Goal: Task Accomplishment & Management: Manage account settings

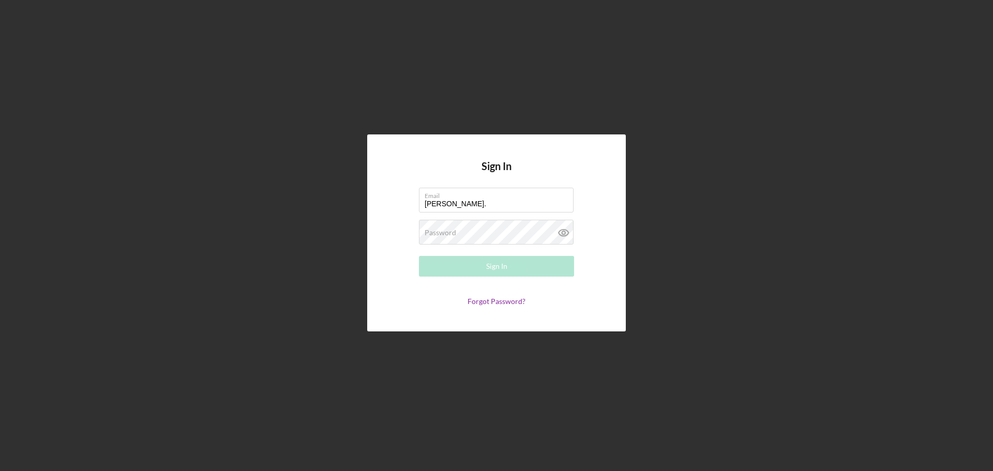
type input "[PERSON_NAME][EMAIL_ADDRESS][PERSON_NAME][DOMAIN_NAME]"
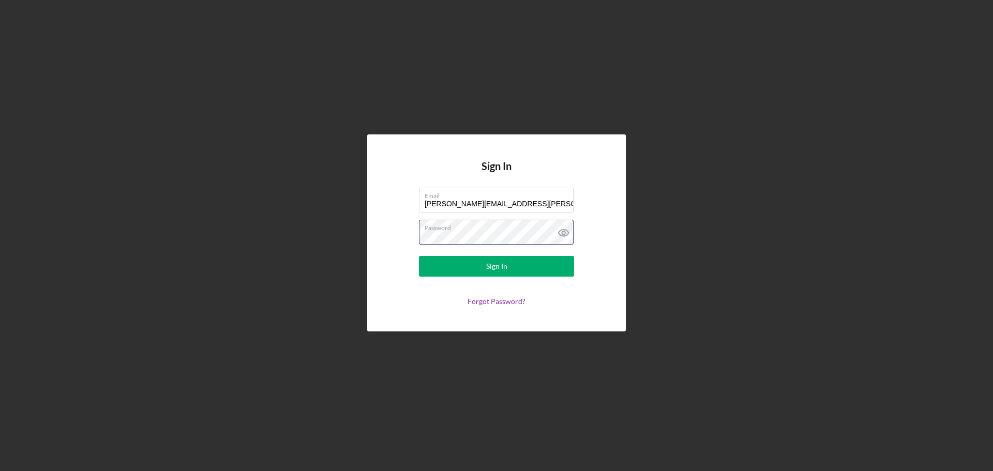
click at [419, 256] on button "Sign In" at bounding box center [496, 266] width 155 height 21
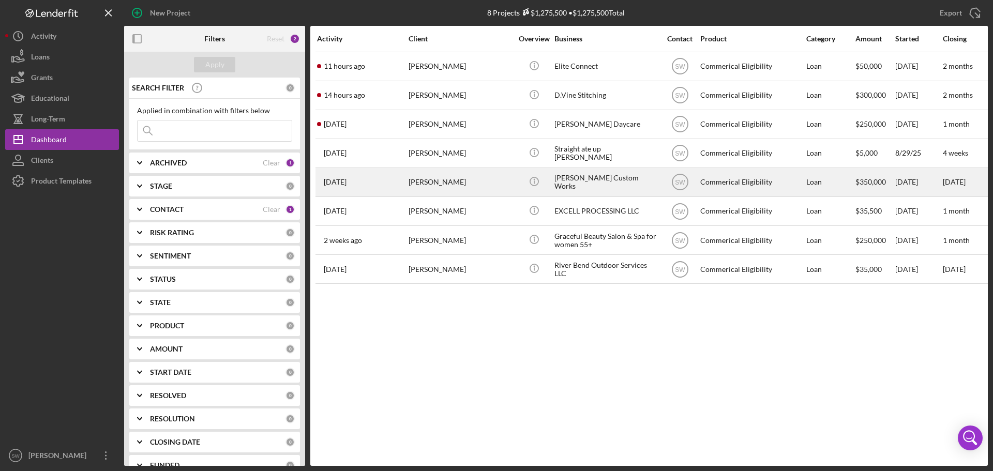
click at [566, 178] on div "[PERSON_NAME] Custom Works" at bounding box center [605, 182] width 103 height 27
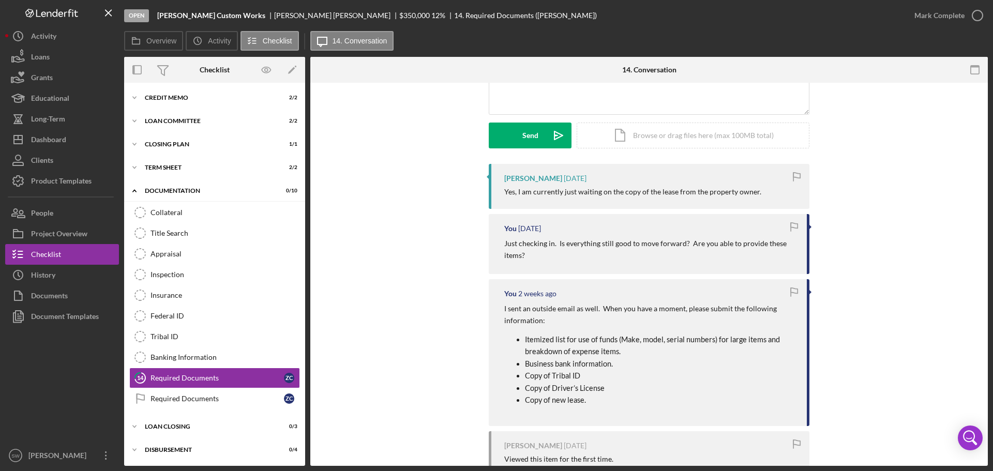
scroll to position [103, 0]
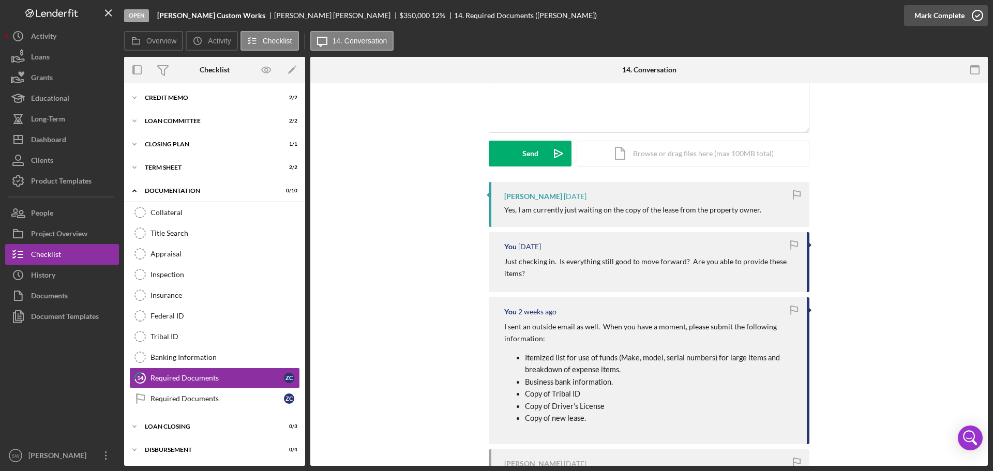
click at [977, 14] on icon "button" at bounding box center [977, 16] width 26 height 26
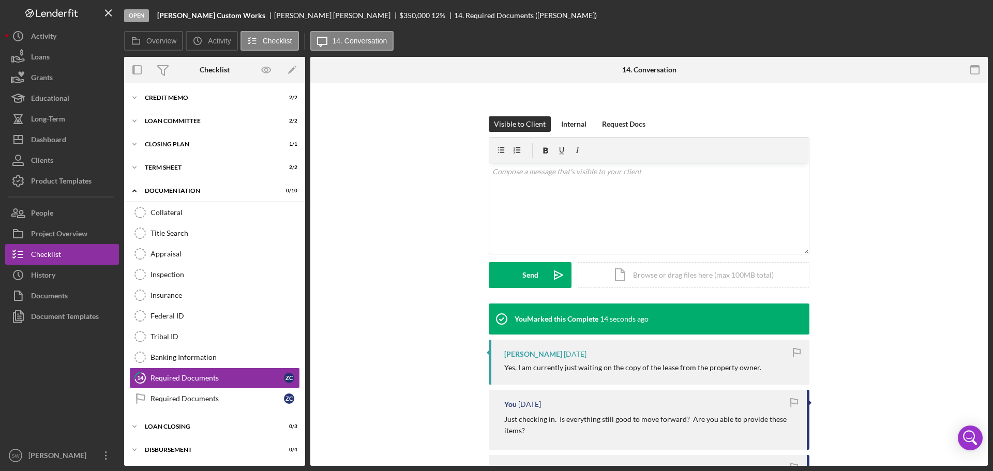
scroll to position [246, 0]
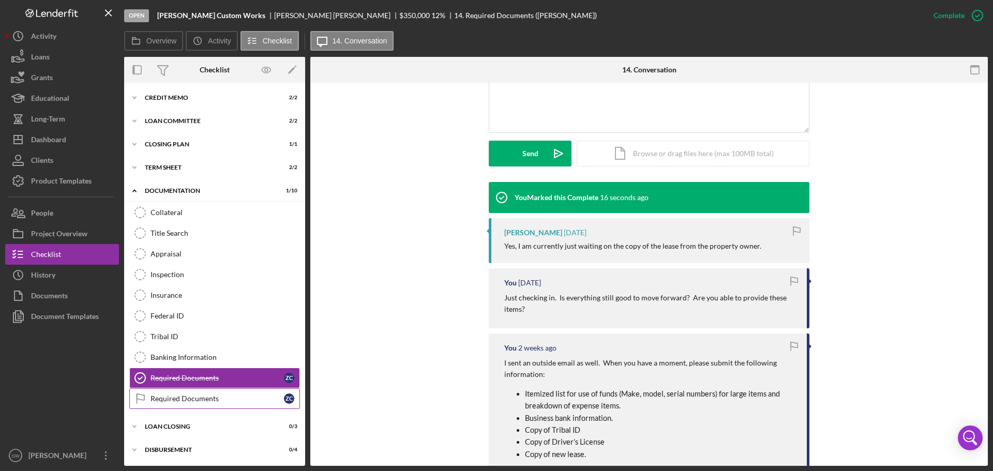
click at [159, 397] on div "Required Documents" at bounding box center [216, 399] width 133 height 8
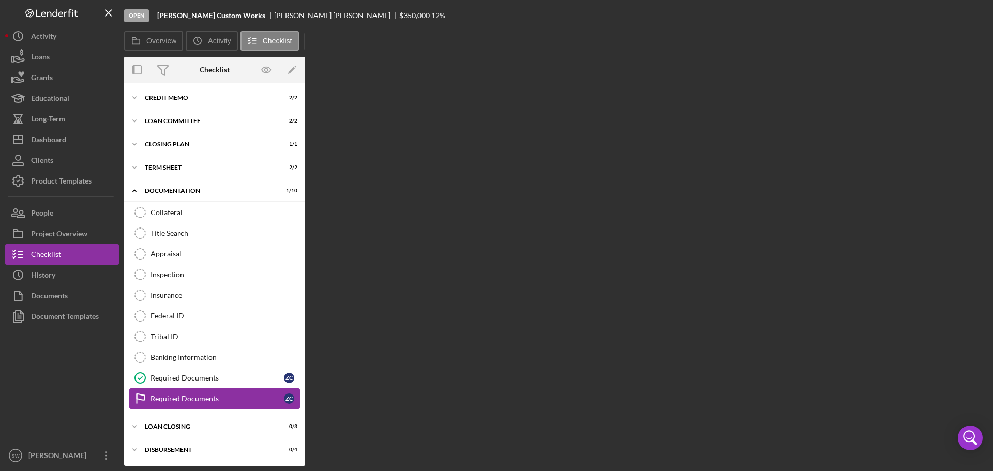
scroll to position [47, 0]
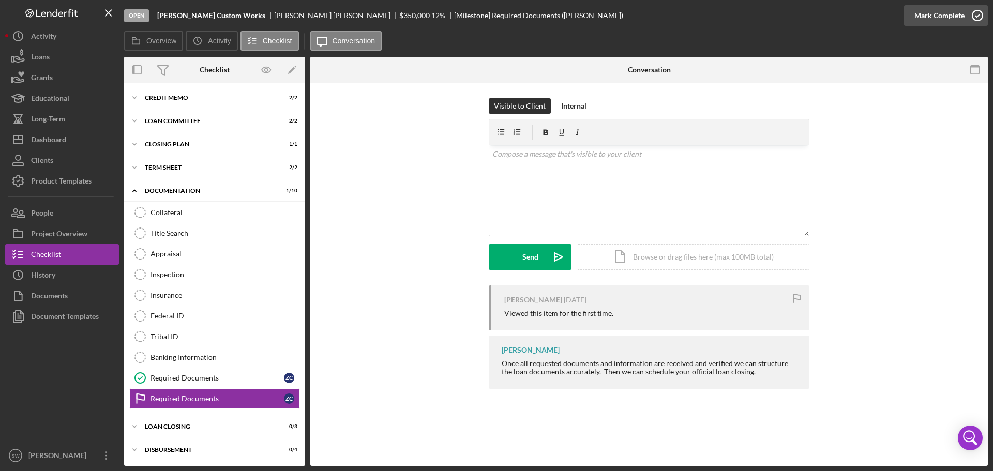
click at [976, 14] on icon "button" at bounding box center [977, 16] width 26 height 26
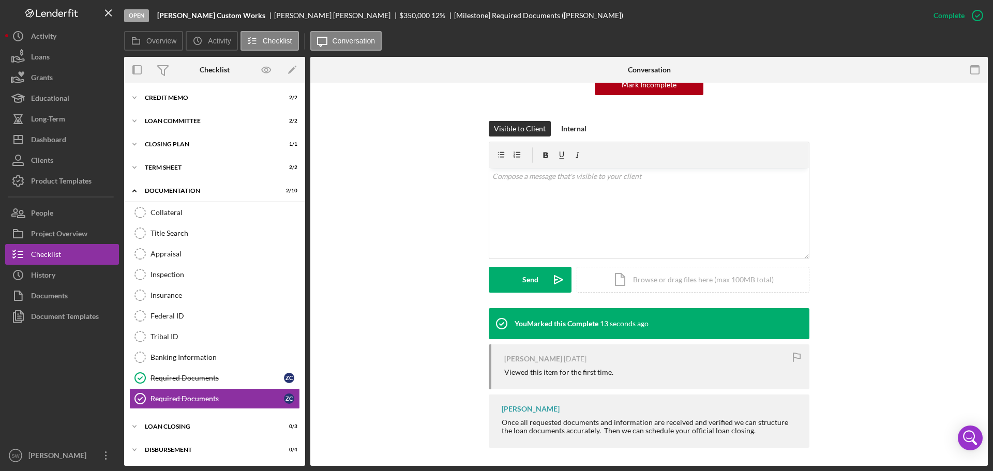
scroll to position [122, 0]
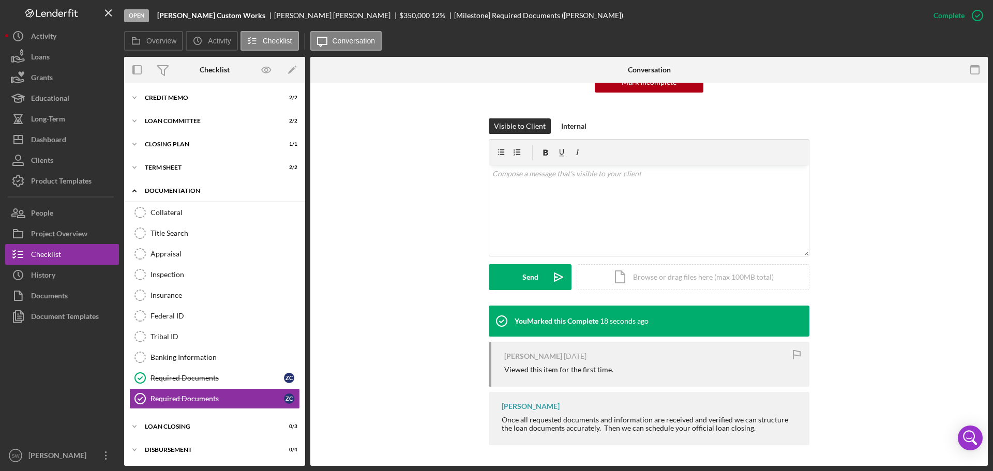
click at [133, 191] on polyline at bounding box center [134, 191] width 3 height 2
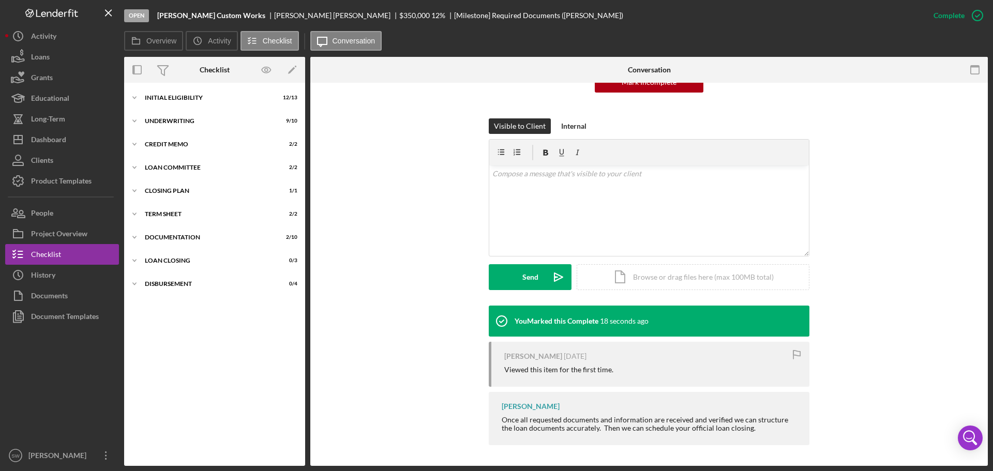
scroll to position [0, 0]
click at [133, 260] on icon "Icon/Expander" at bounding box center [134, 260] width 21 height 21
click at [47, 137] on div "Dashboard" at bounding box center [48, 140] width 35 height 23
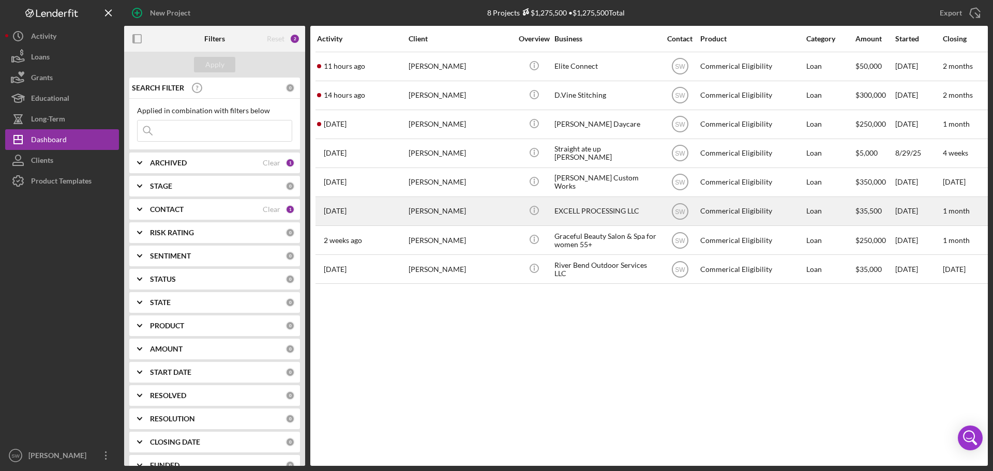
click at [426, 211] on div "[PERSON_NAME]" at bounding box center [460, 211] width 103 height 27
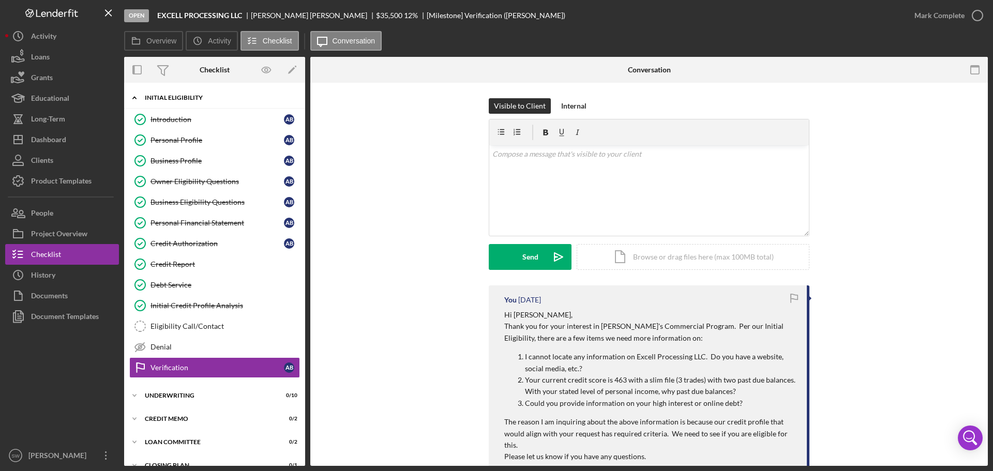
click at [133, 97] on icon "Icon/Expander" at bounding box center [134, 97] width 21 height 21
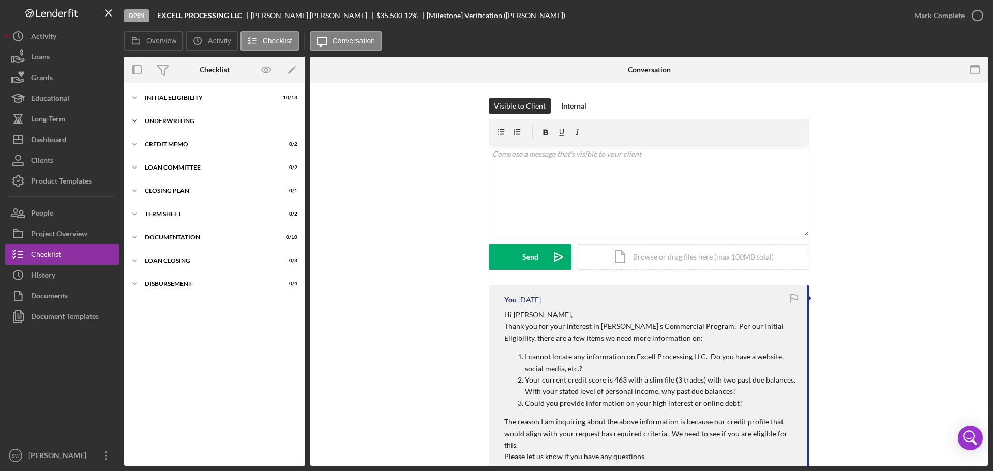
click at [134, 120] on icon "Icon/Expander" at bounding box center [134, 121] width 21 height 21
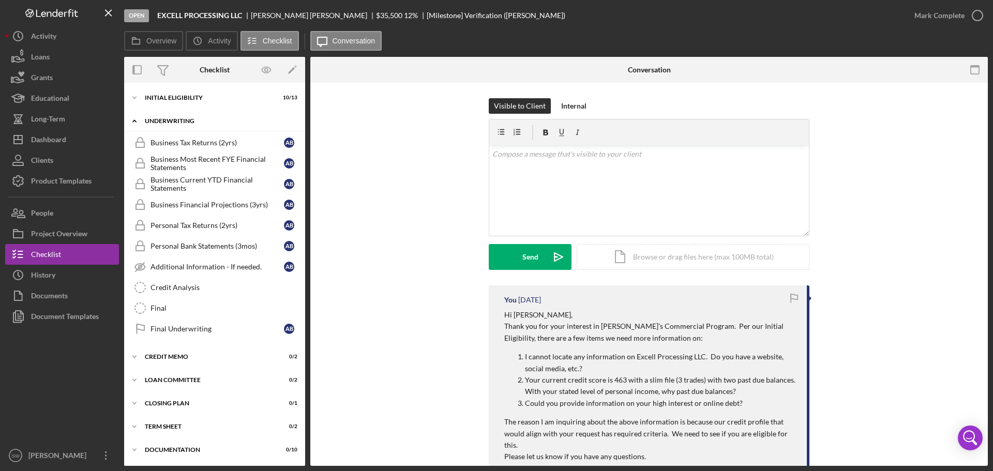
click at [135, 123] on icon "Icon/Expander" at bounding box center [134, 121] width 21 height 21
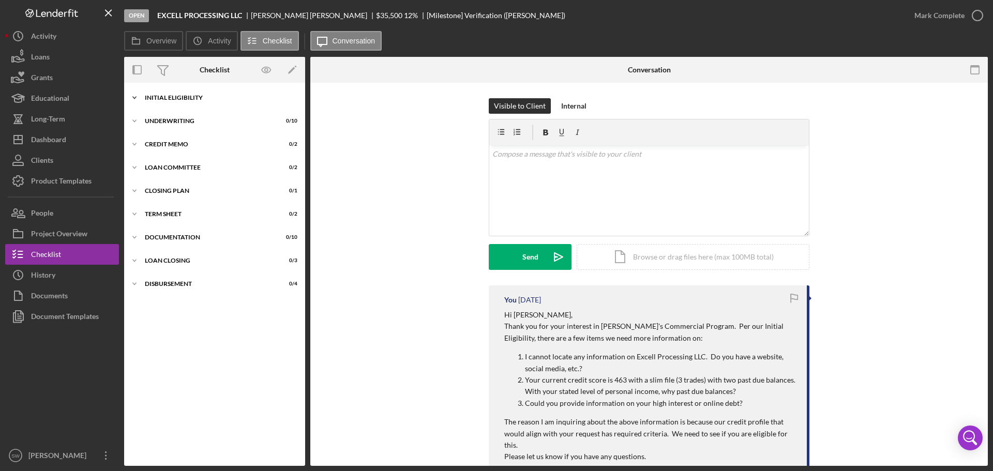
click at [135, 97] on icon "Icon/Expander" at bounding box center [134, 97] width 21 height 21
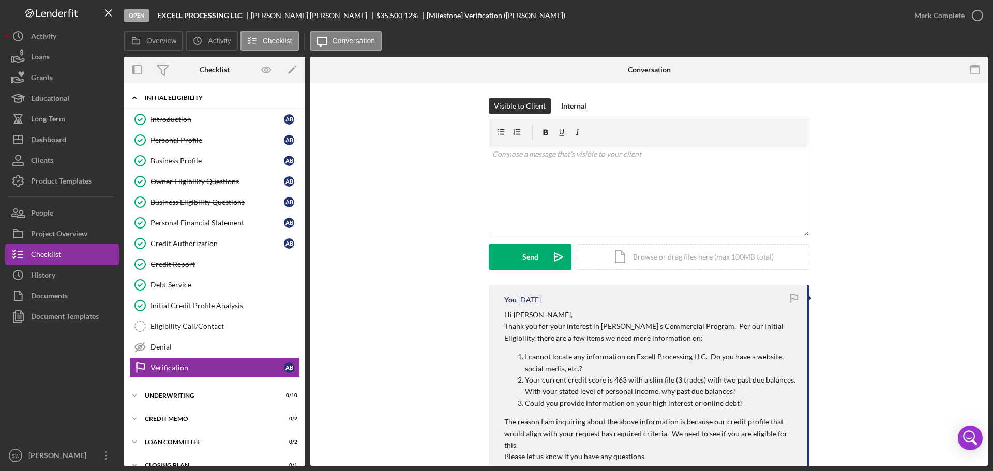
click at [135, 96] on icon "Icon/Expander" at bounding box center [134, 97] width 21 height 21
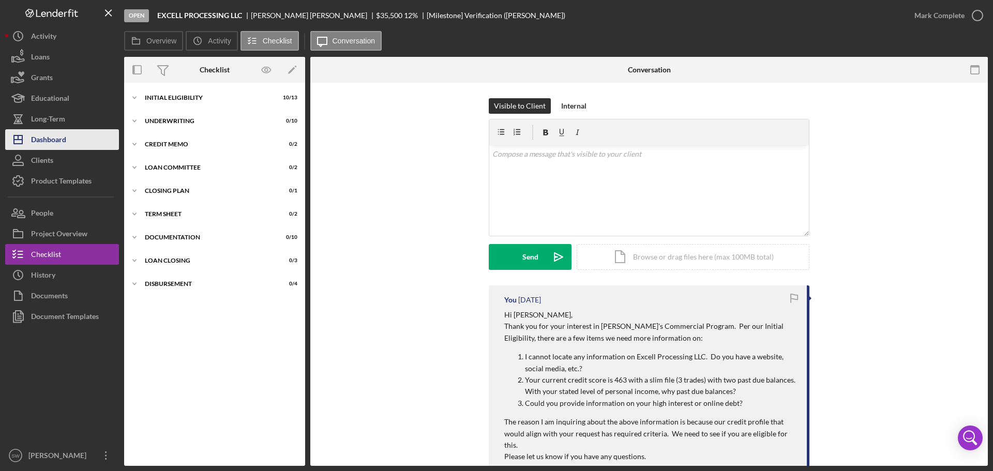
click at [39, 137] on div "Dashboard" at bounding box center [48, 140] width 35 height 23
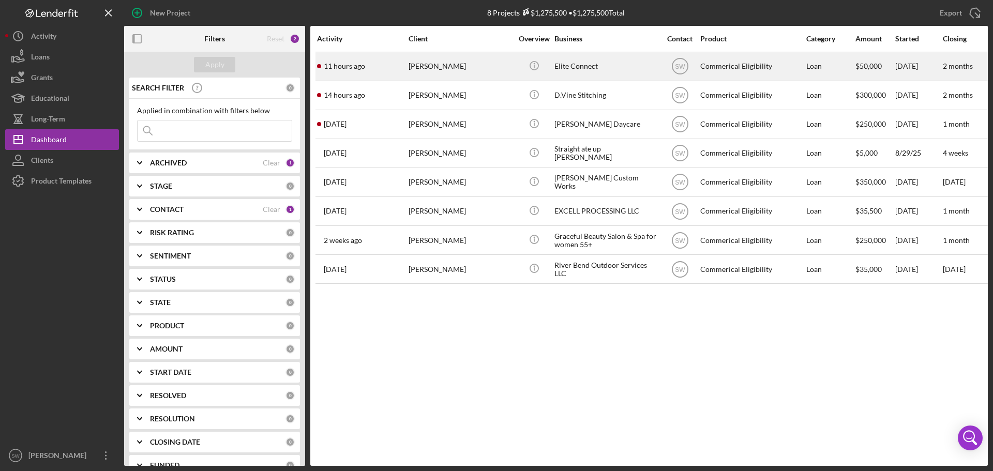
click at [421, 67] on div "[PERSON_NAME]" at bounding box center [460, 66] width 103 height 27
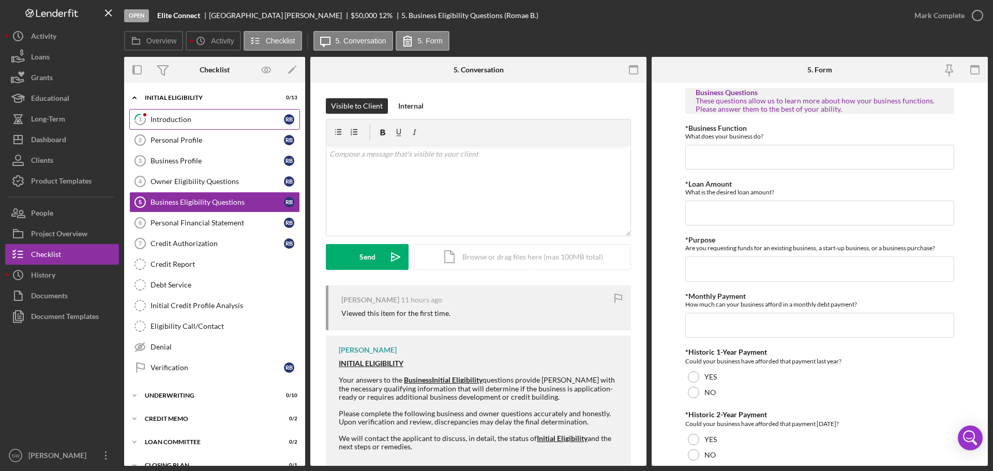
click at [166, 118] on div "Introduction" at bounding box center [216, 119] width 133 height 8
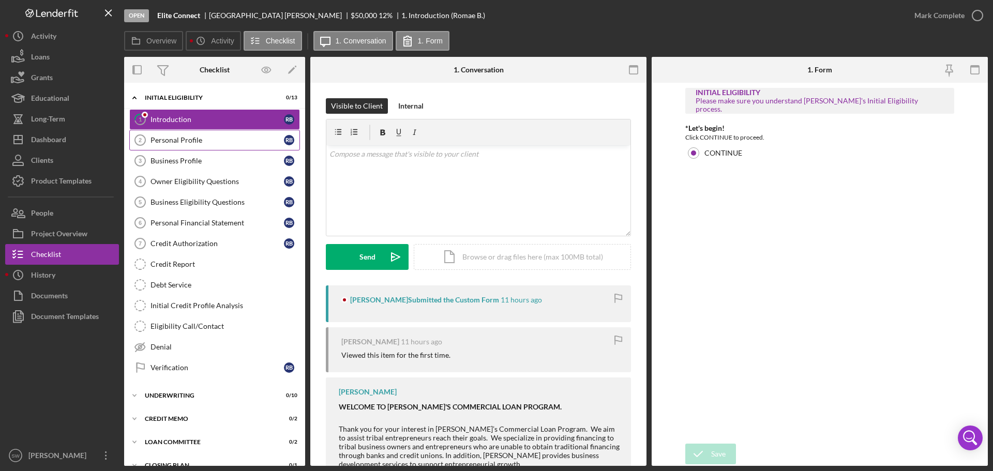
click at [165, 141] on div "Personal Profile" at bounding box center [216, 140] width 133 height 8
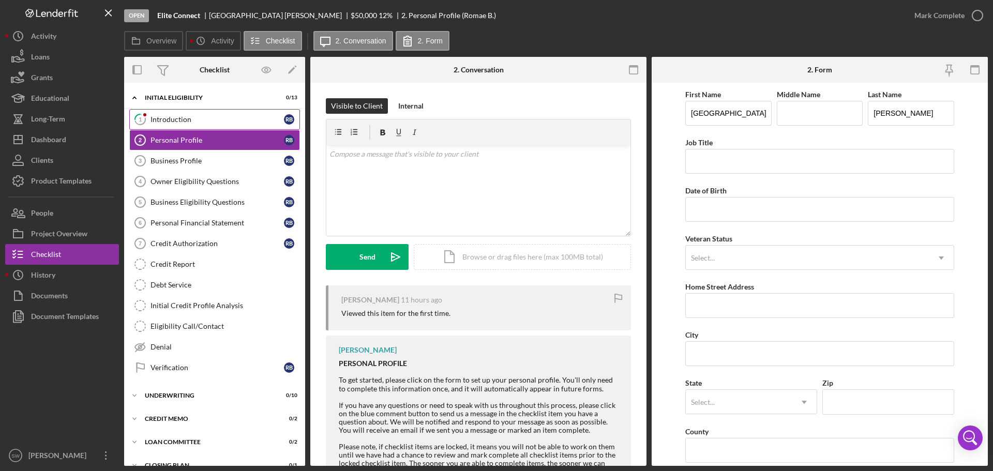
click at [153, 119] on link "1 Introduction R B" at bounding box center [214, 119] width 171 height 21
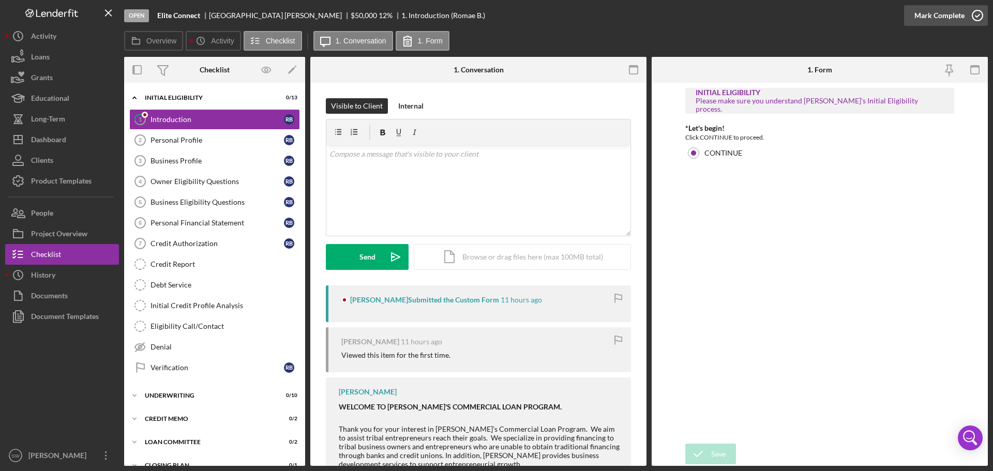
click at [978, 17] on icon "button" at bounding box center [977, 16] width 26 height 26
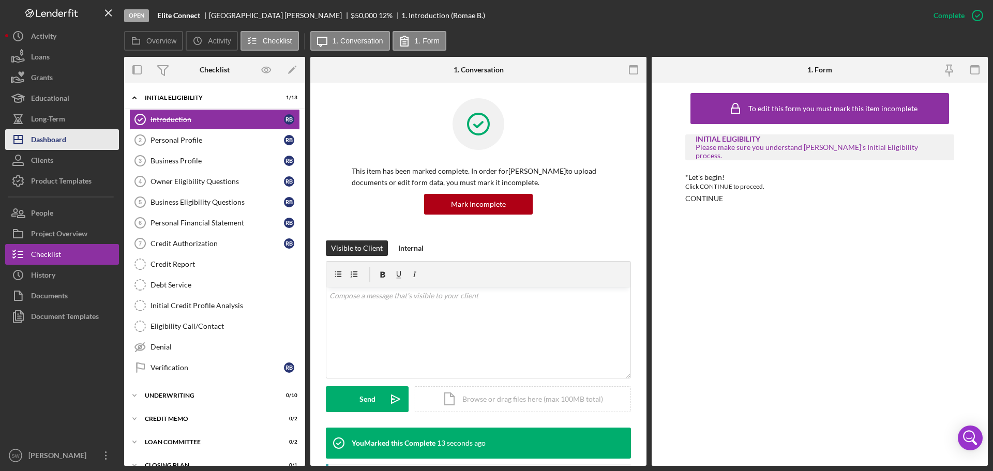
click at [40, 140] on div "Dashboard" at bounding box center [48, 140] width 35 height 23
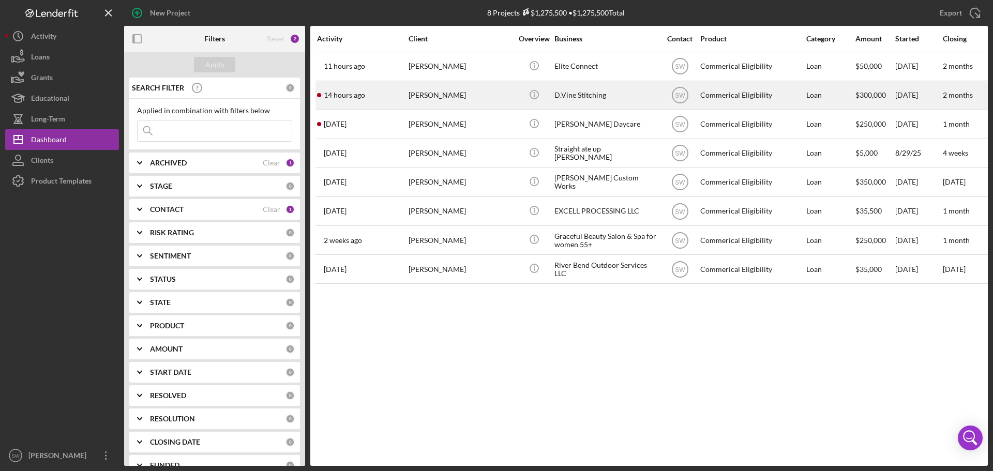
click at [410, 96] on div "[PERSON_NAME]" at bounding box center [460, 95] width 103 height 27
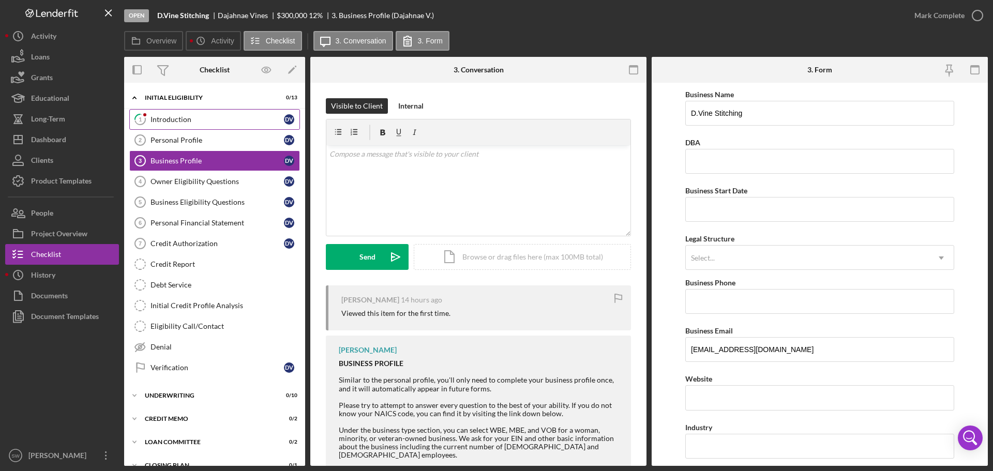
click at [175, 119] on div "Introduction" at bounding box center [216, 119] width 133 height 8
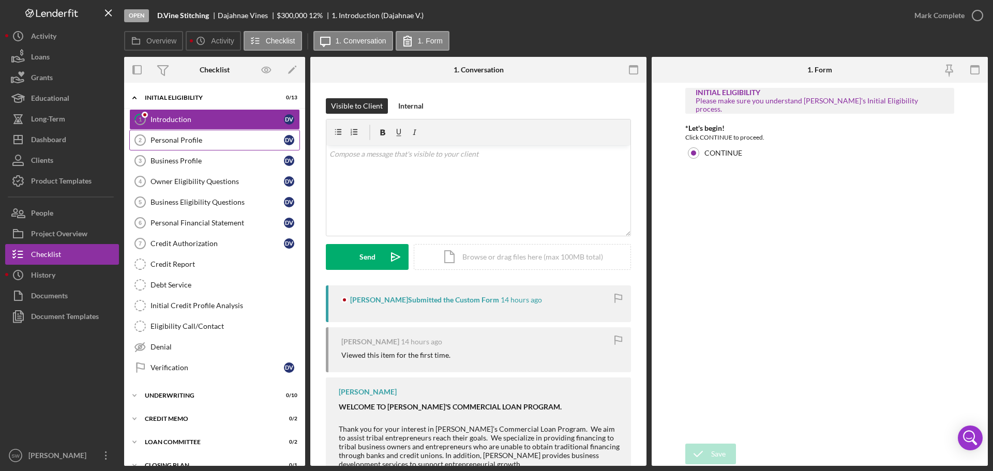
click at [164, 143] on div "Personal Profile" at bounding box center [216, 140] width 133 height 8
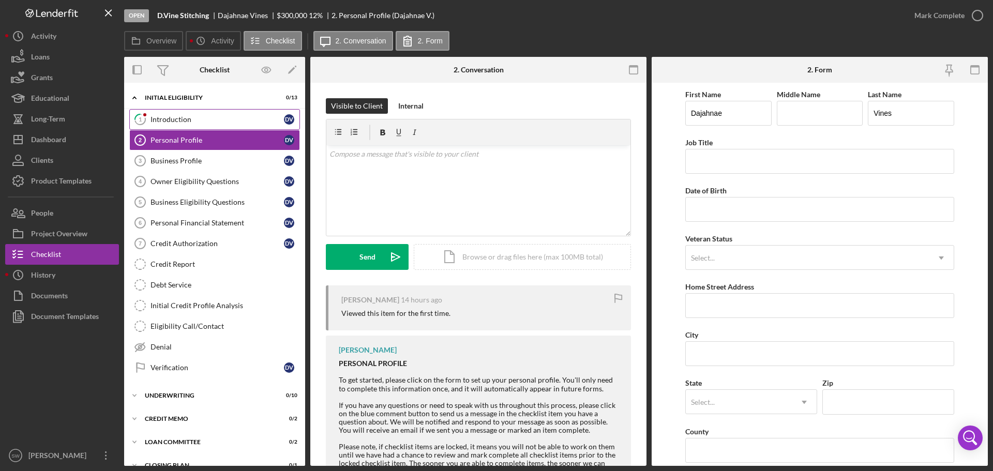
click at [164, 117] on div "Introduction" at bounding box center [216, 119] width 133 height 8
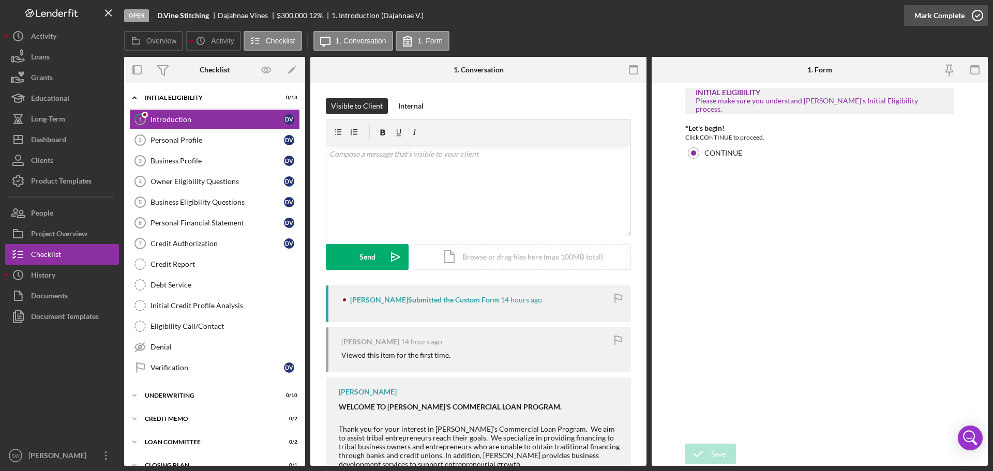
click at [978, 14] on icon "button" at bounding box center [977, 16] width 26 height 26
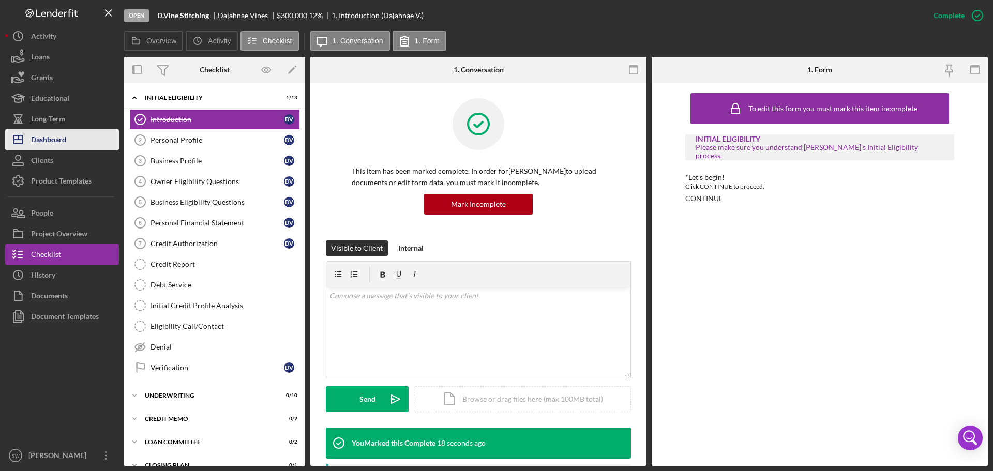
click at [39, 141] on div "Dashboard" at bounding box center [48, 140] width 35 height 23
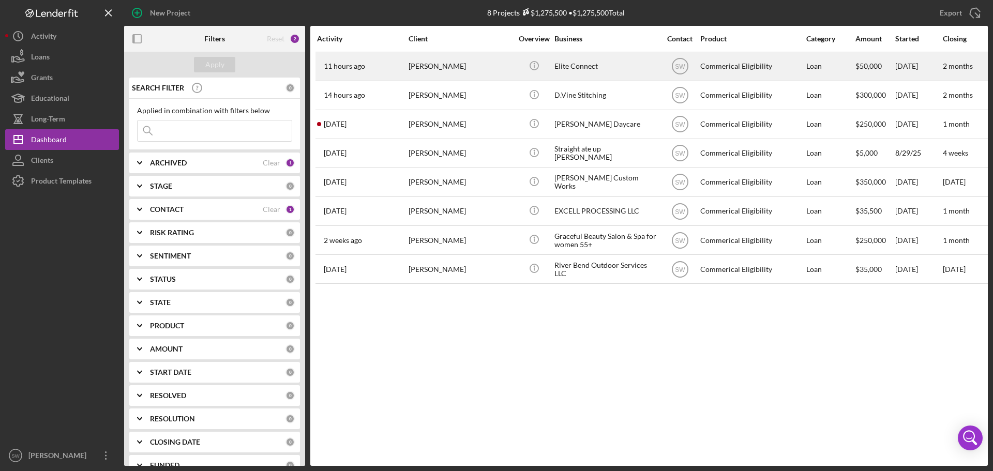
click at [426, 68] on div "[PERSON_NAME]" at bounding box center [460, 66] width 103 height 27
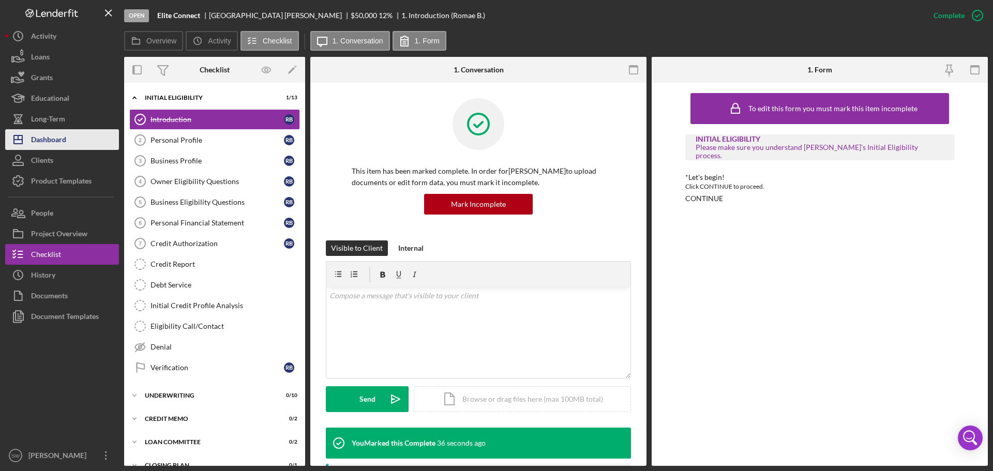
click at [47, 140] on div "Dashboard" at bounding box center [48, 140] width 35 height 23
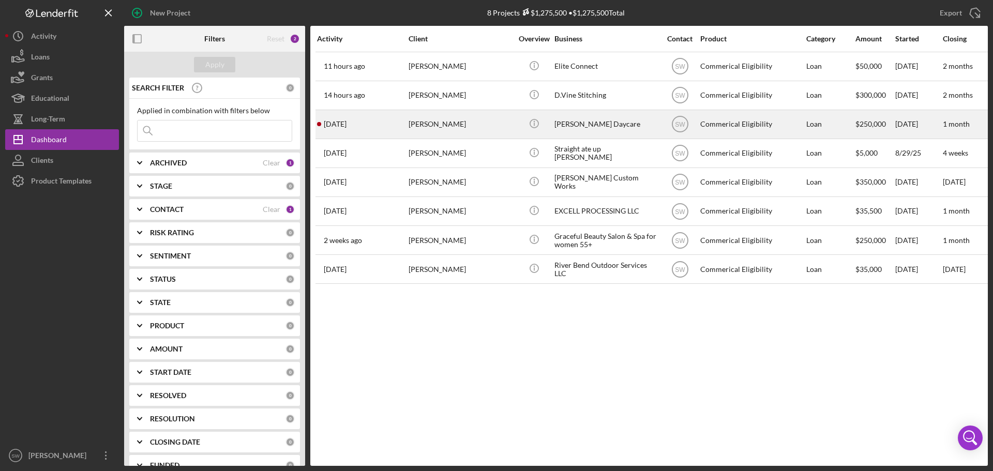
click at [427, 124] on div "[PERSON_NAME]" at bounding box center [460, 124] width 103 height 27
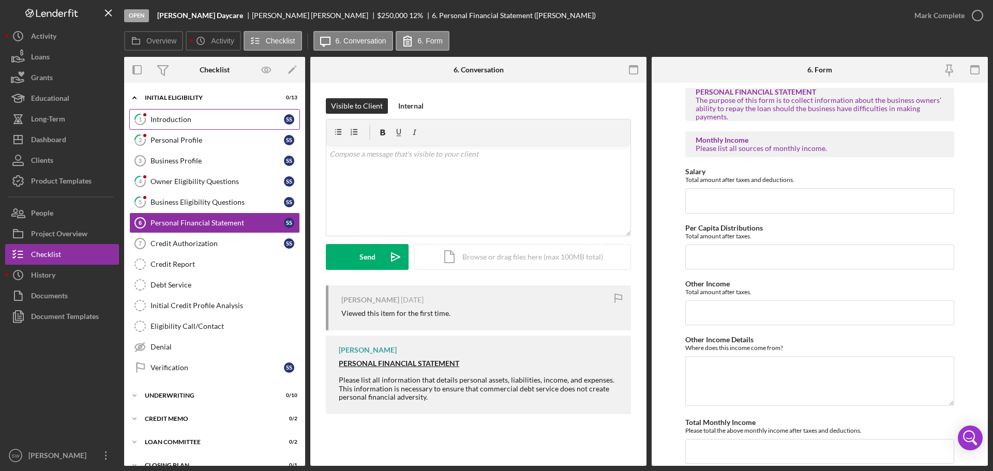
click at [166, 116] on div "Introduction" at bounding box center [216, 119] width 133 height 8
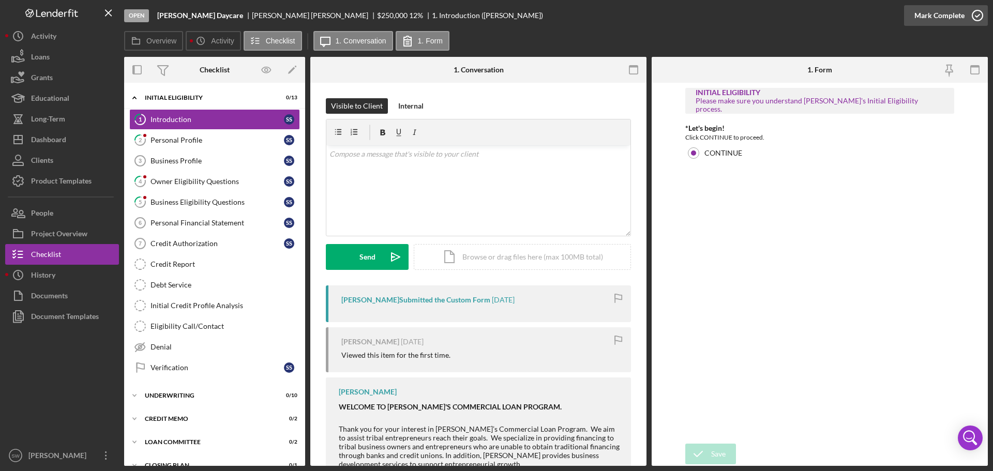
click at [977, 16] on icon "button" at bounding box center [977, 16] width 26 height 26
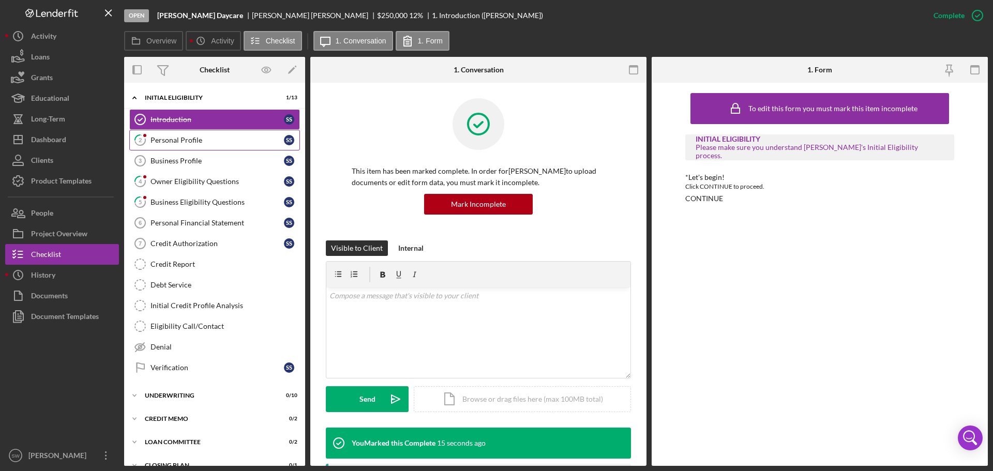
click at [164, 139] on div "Personal Profile" at bounding box center [216, 140] width 133 height 8
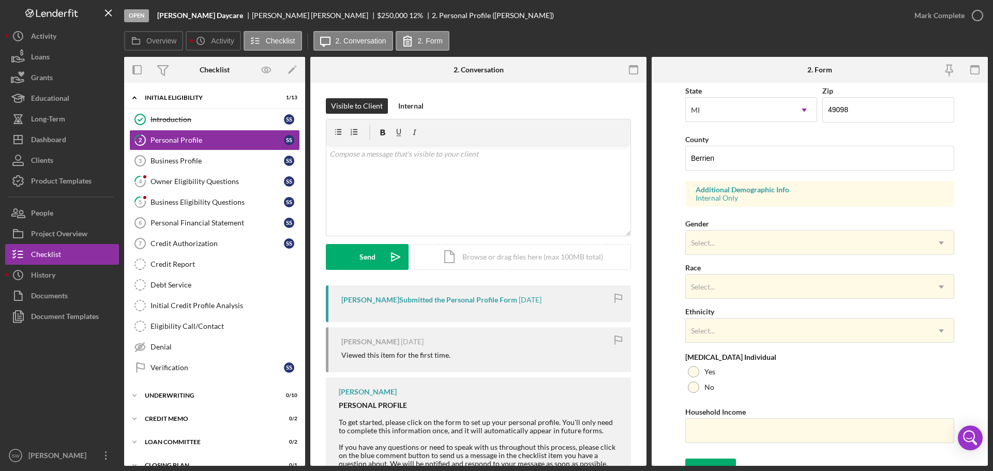
scroll to position [307, 0]
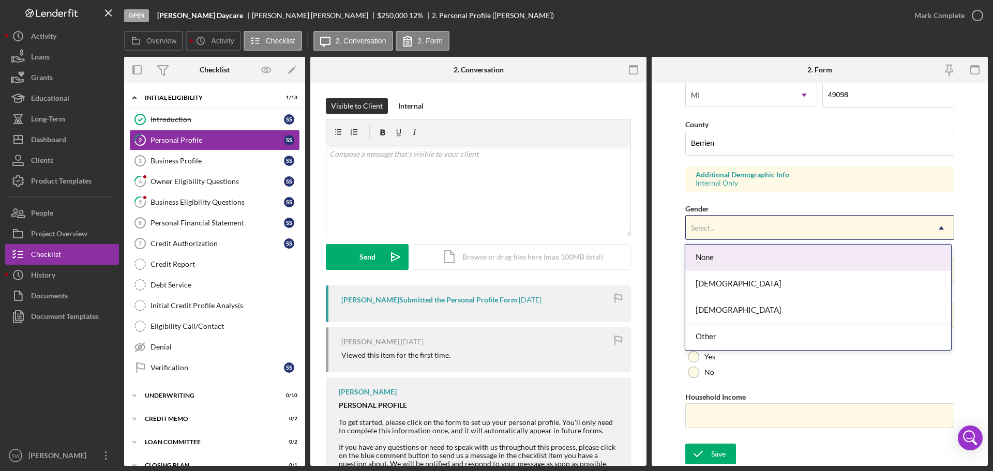
click at [712, 229] on div "Select..." at bounding box center [703, 228] width 24 height 8
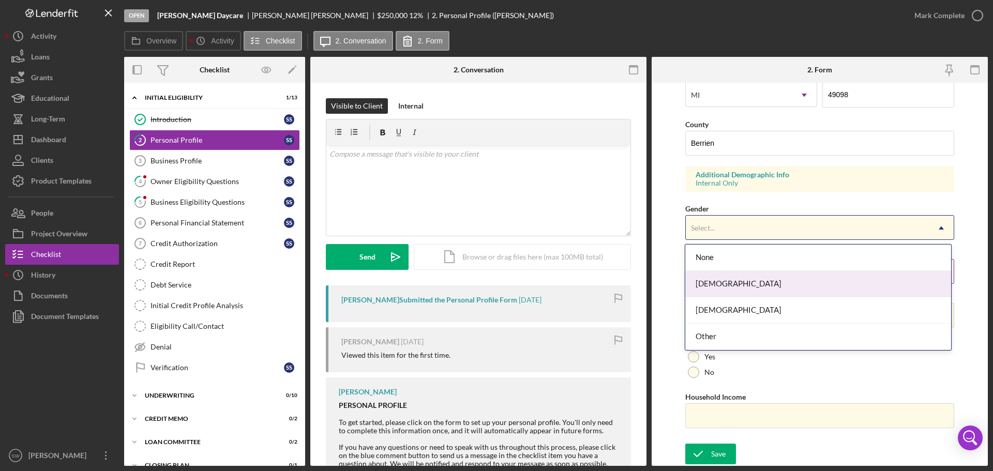
click at [707, 282] on div "[DEMOGRAPHIC_DATA]" at bounding box center [817, 284] width 265 height 26
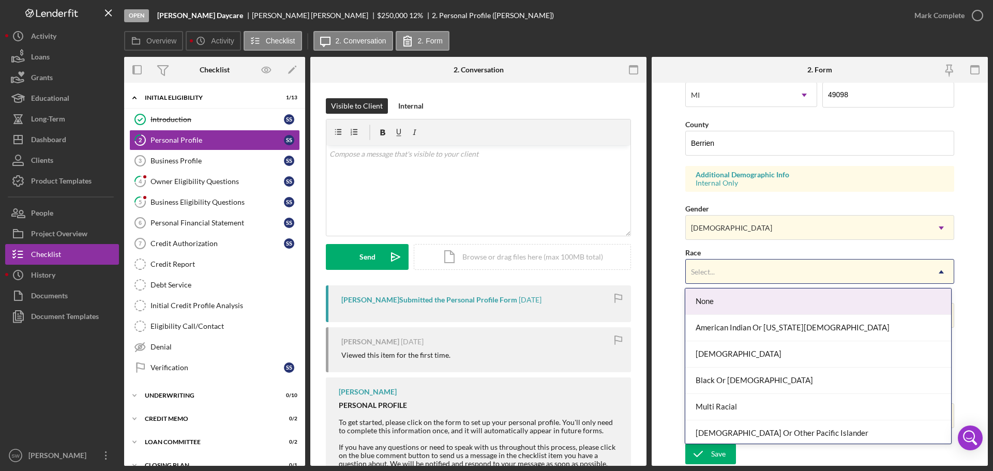
click at [701, 269] on div "Select..." at bounding box center [703, 272] width 24 height 8
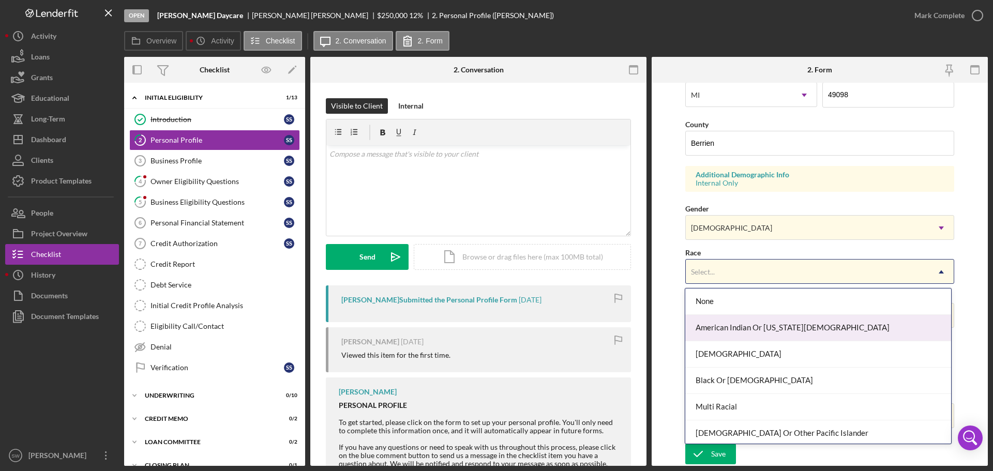
click at [707, 326] on div "American Indian Or [US_STATE][DEMOGRAPHIC_DATA]" at bounding box center [817, 328] width 265 height 26
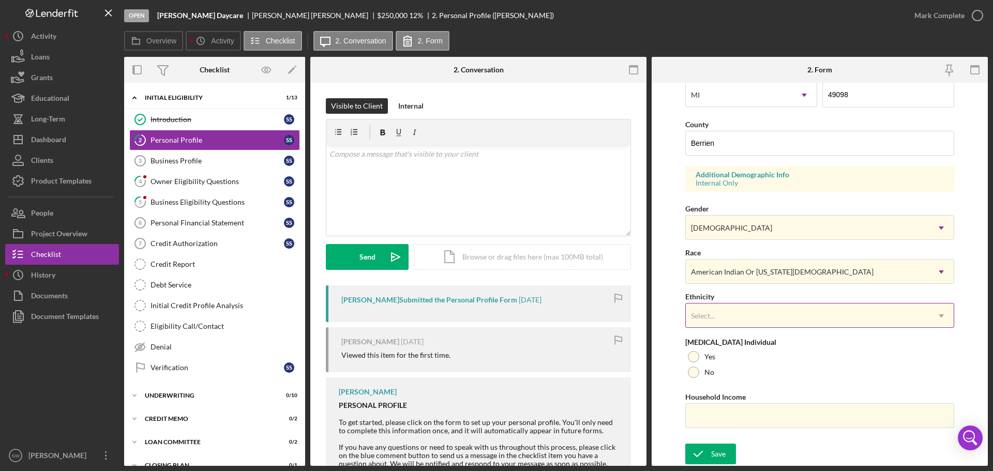
click at [698, 322] on div "Select..." at bounding box center [807, 316] width 243 height 24
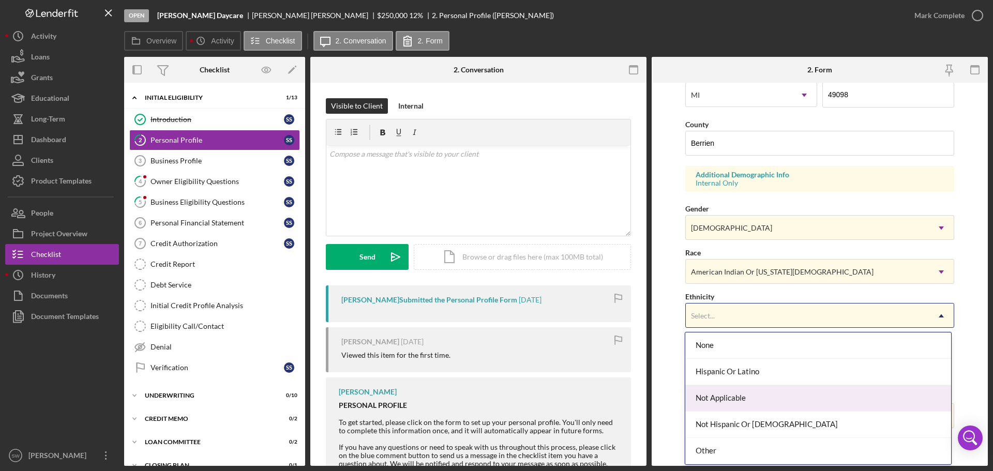
click at [707, 398] on div "Not Applicable" at bounding box center [817, 398] width 265 height 26
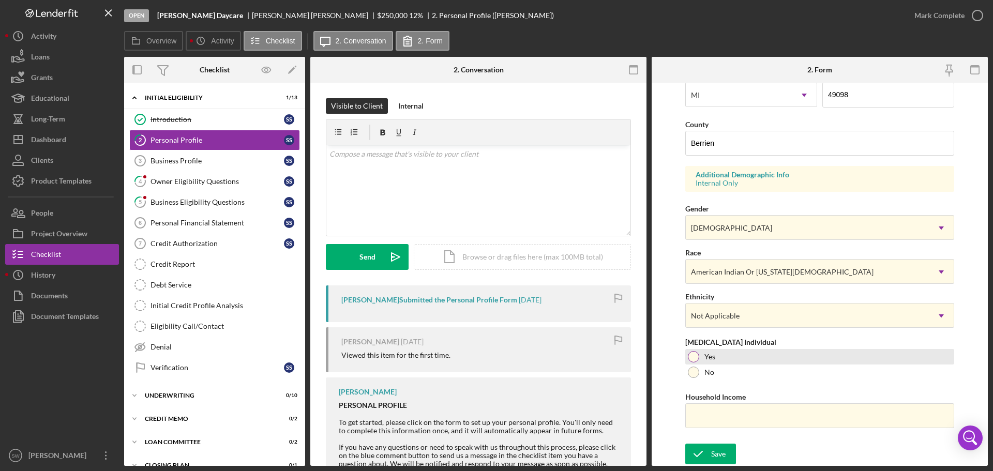
click at [692, 357] on div at bounding box center [693, 356] width 11 height 11
click at [713, 452] on div "Save" at bounding box center [718, 454] width 14 height 21
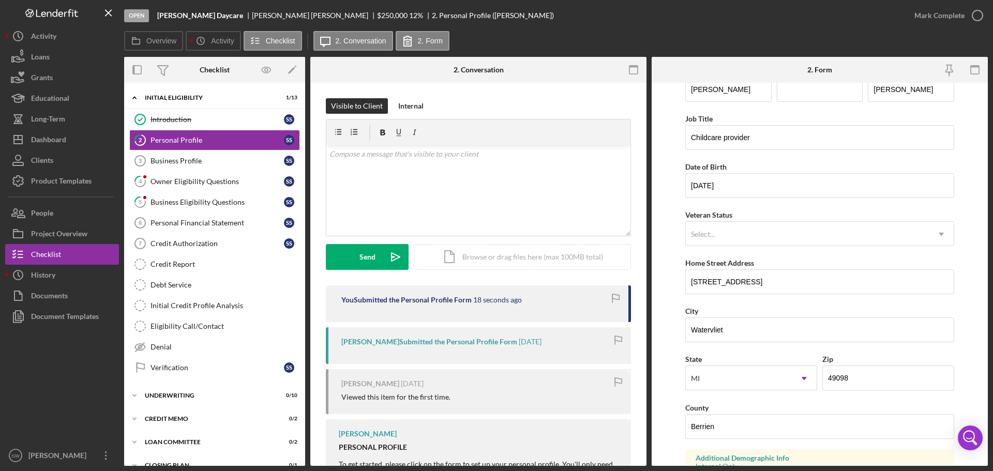
scroll to position [0, 0]
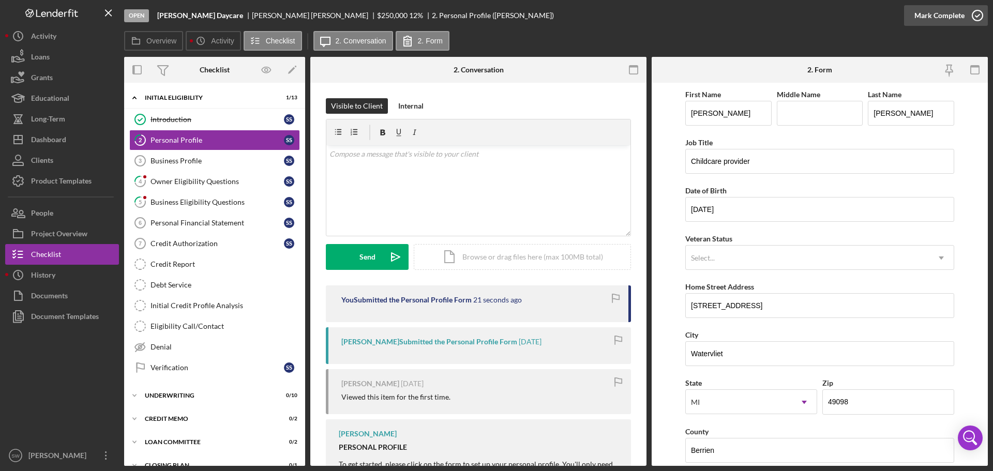
click at [977, 14] on icon "button" at bounding box center [977, 16] width 26 height 26
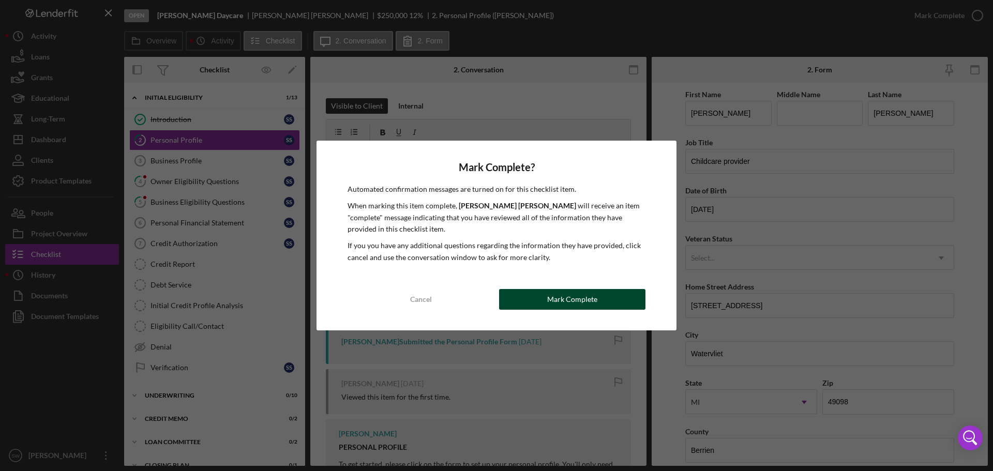
click at [551, 299] on div "Mark Complete" at bounding box center [572, 299] width 50 height 21
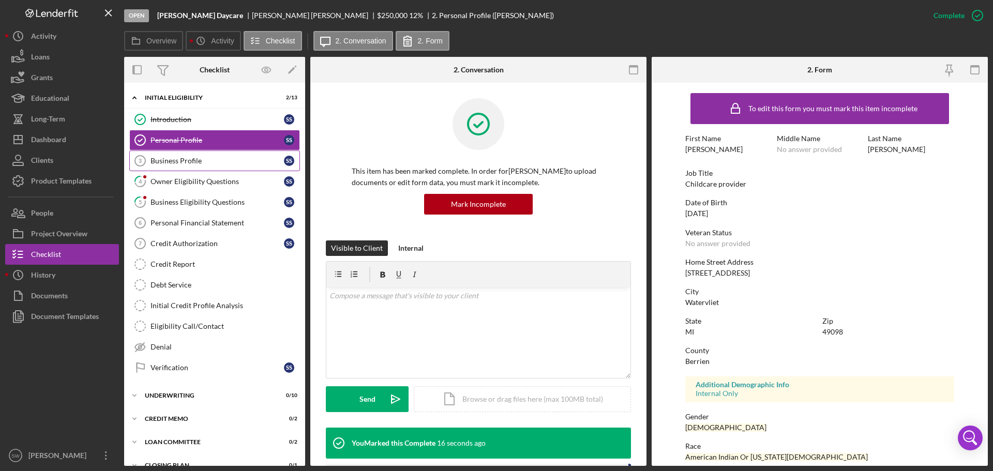
click at [171, 159] on div "Business Profile" at bounding box center [216, 161] width 133 height 8
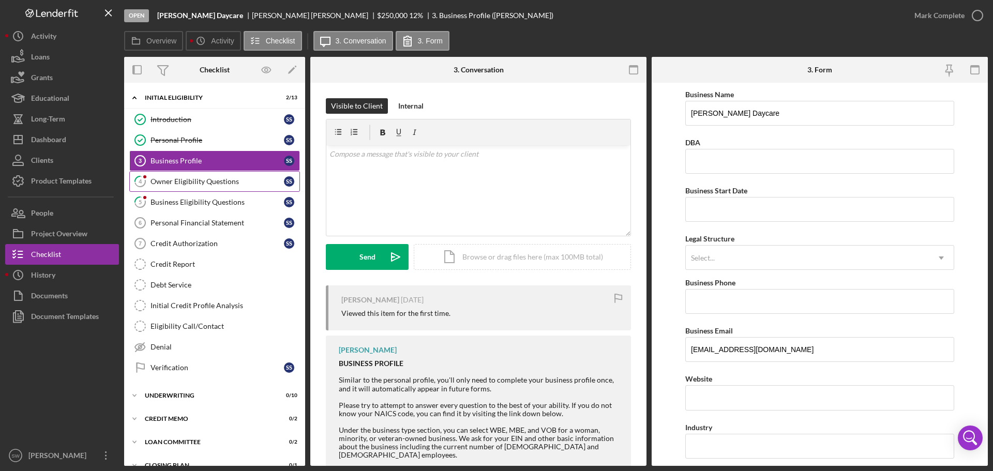
click at [155, 180] on div "Owner Eligibility Questions" at bounding box center [216, 181] width 133 height 8
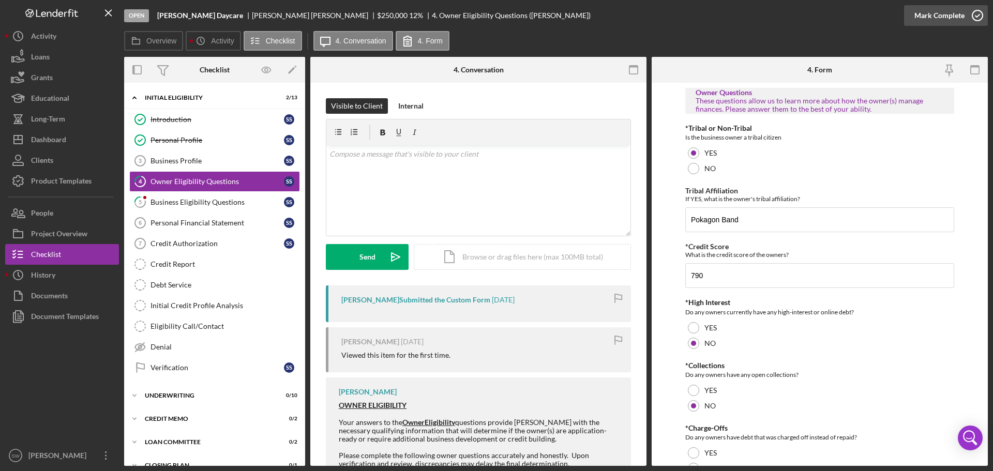
click at [978, 14] on icon "button" at bounding box center [977, 16] width 26 height 26
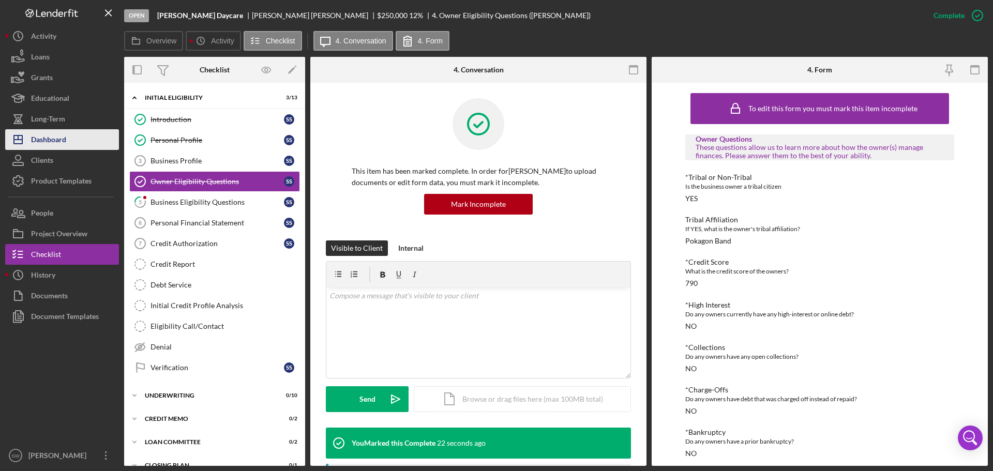
click at [41, 141] on div "Dashboard" at bounding box center [48, 140] width 35 height 23
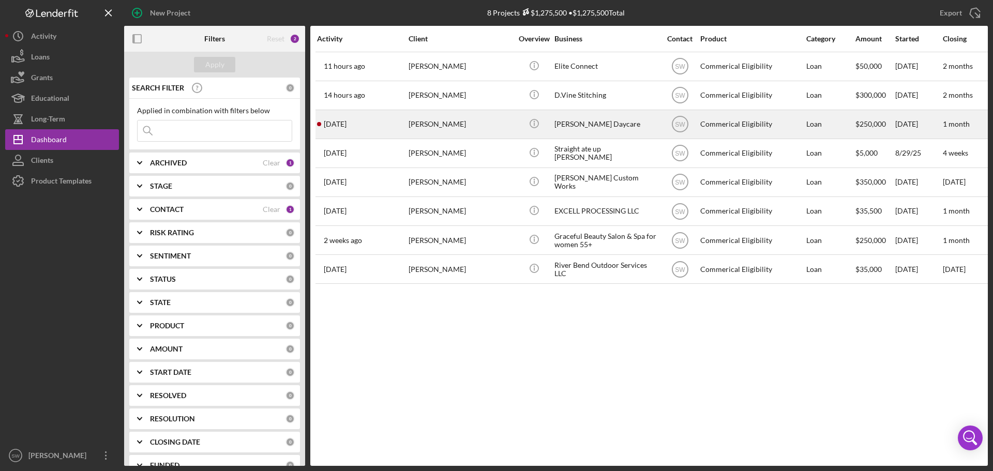
click at [421, 124] on div "[PERSON_NAME]" at bounding box center [460, 124] width 103 height 27
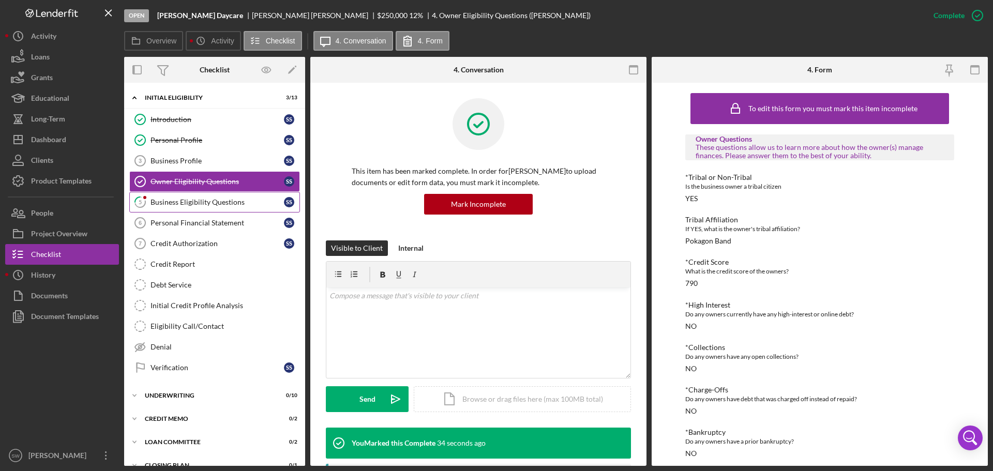
click at [189, 202] on div "Business Eligibility Questions" at bounding box center [216, 202] width 133 height 8
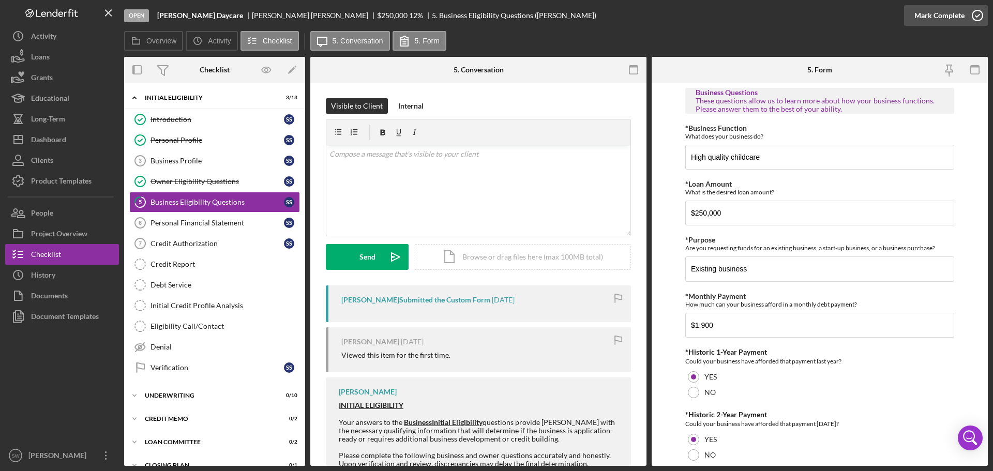
click at [977, 14] on icon "button" at bounding box center [977, 16] width 26 height 26
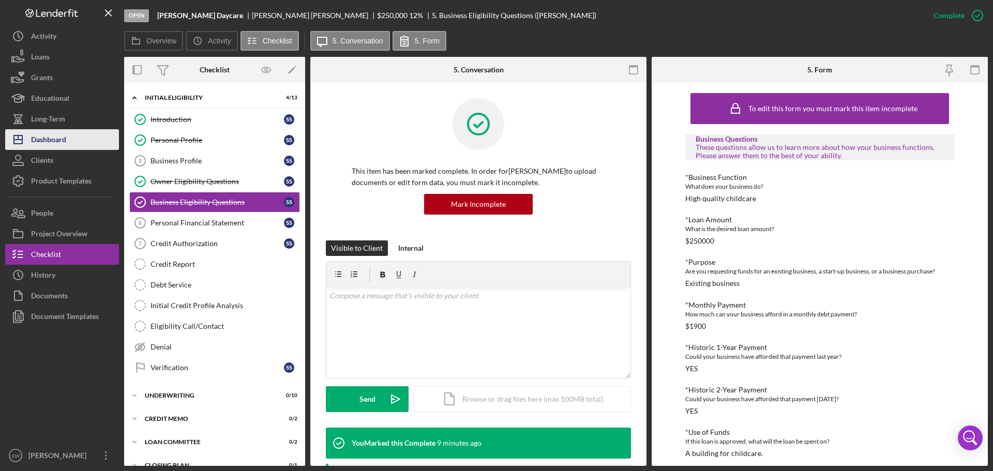
click at [46, 136] on div "Dashboard" at bounding box center [48, 140] width 35 height 23
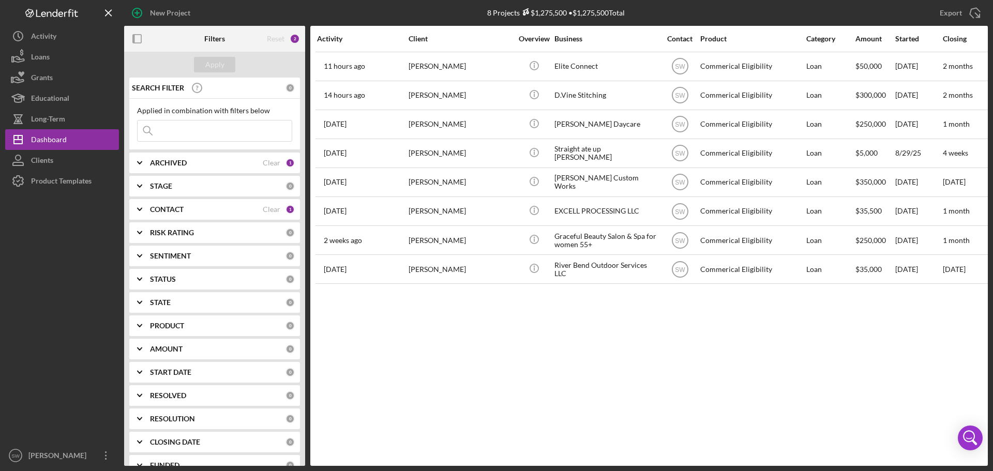
click at [140, 161] on icon "Icon/Expander" at bounding box center [140, 163] width 26 height 26
click at [143, 206] on input "Active" at bounding box center [143, 205] width 10 height 10
checkbox input "false"
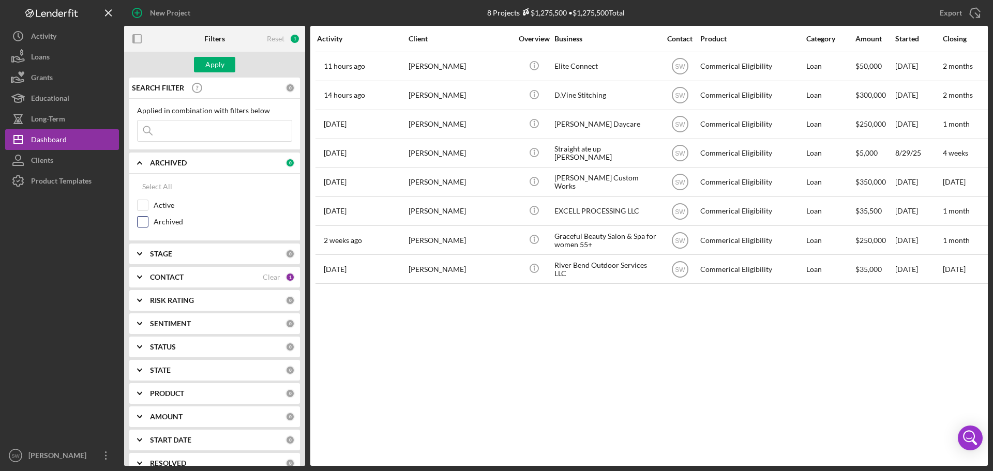
click at [144, 222] on input "Archived" at bounding box center [143, 222] width 10 height 10
click at [209, 63] on div "Apply" at bounding box center [214, 65] width 19 height 16
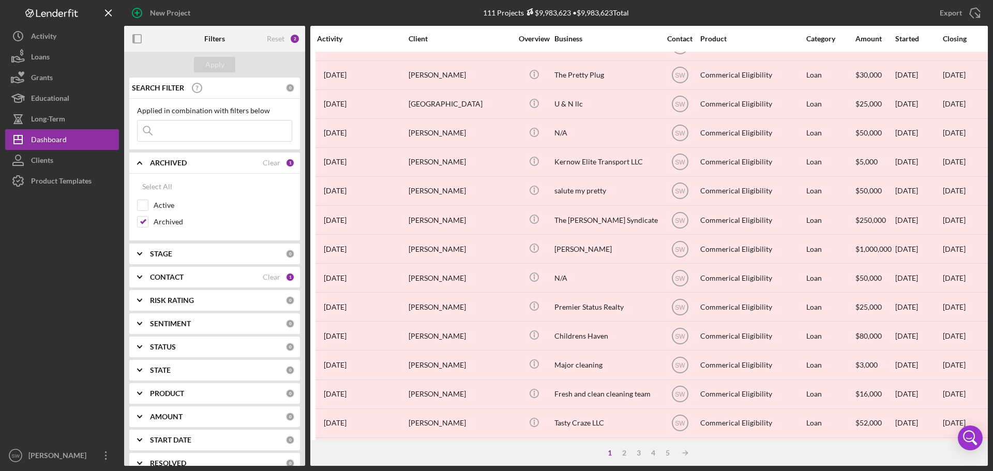
scroll to position [350, 0]
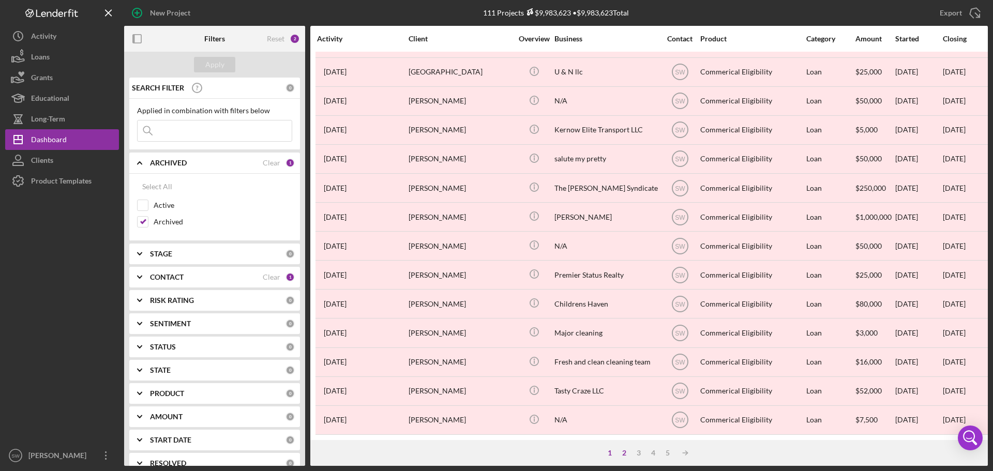
click at [623, 452] on div "2" at bounding box center [624, 453] width 14 height 8
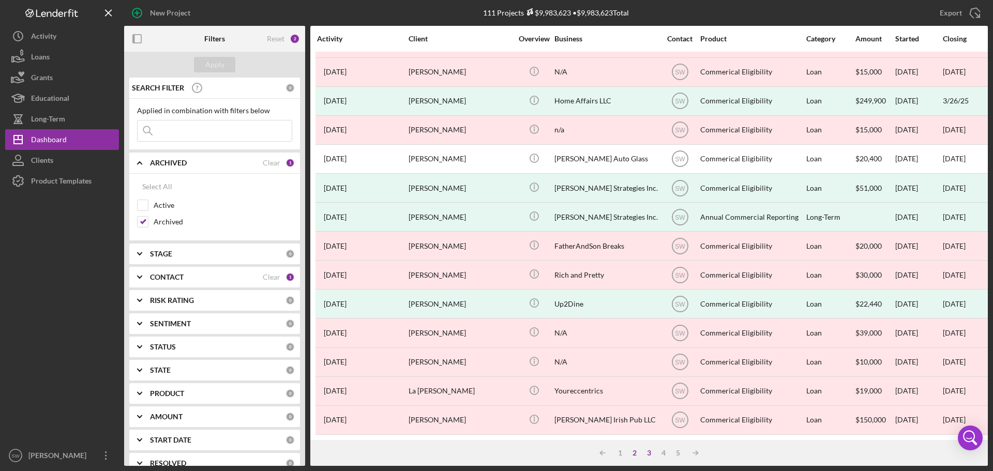
click at [647, 454] on div "3" at bounding box center [649, 453] width 14 height 8
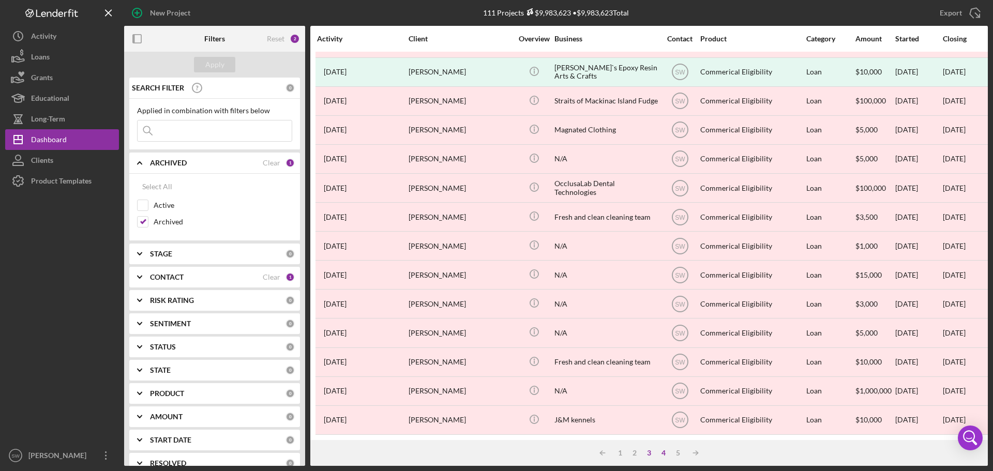
click at [663, 452] on div "4" at bounding box center [663, 453] width 14 height 8
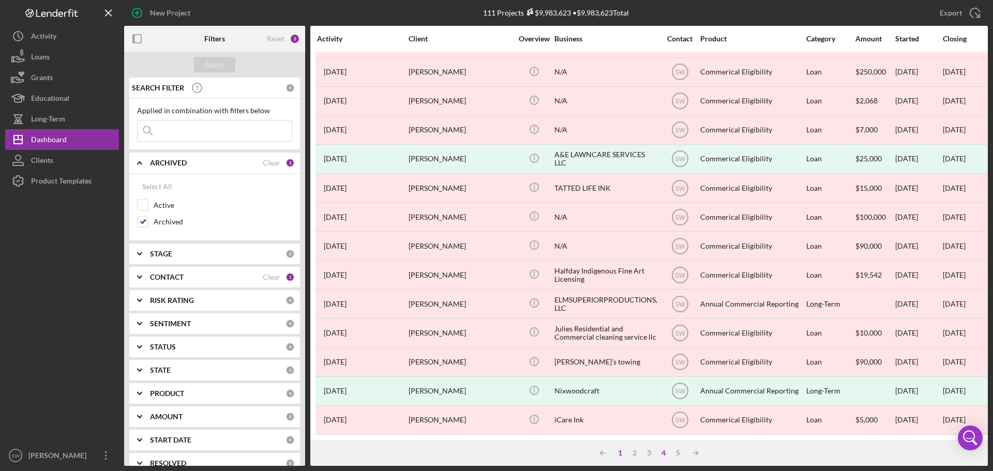
click at [620, 452] on div "1" at bounding box center [620, 453] width 14 height 8
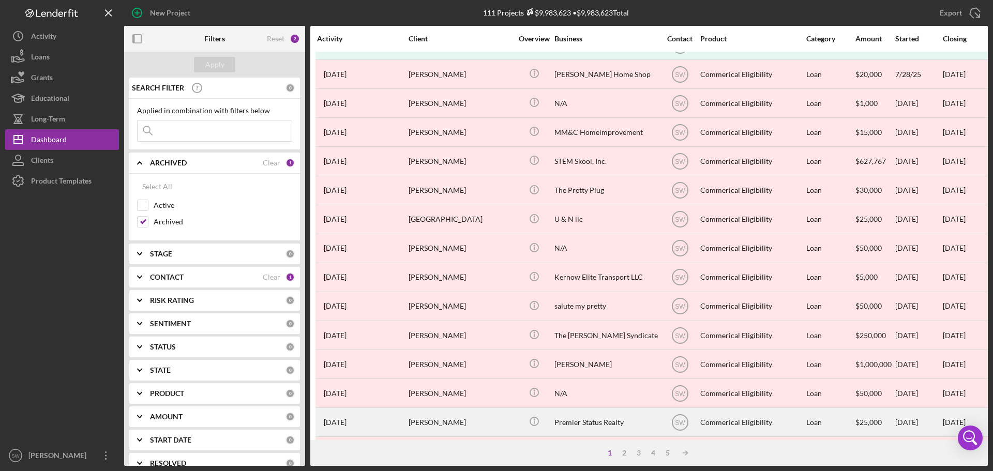
scroll to position [0, 0]
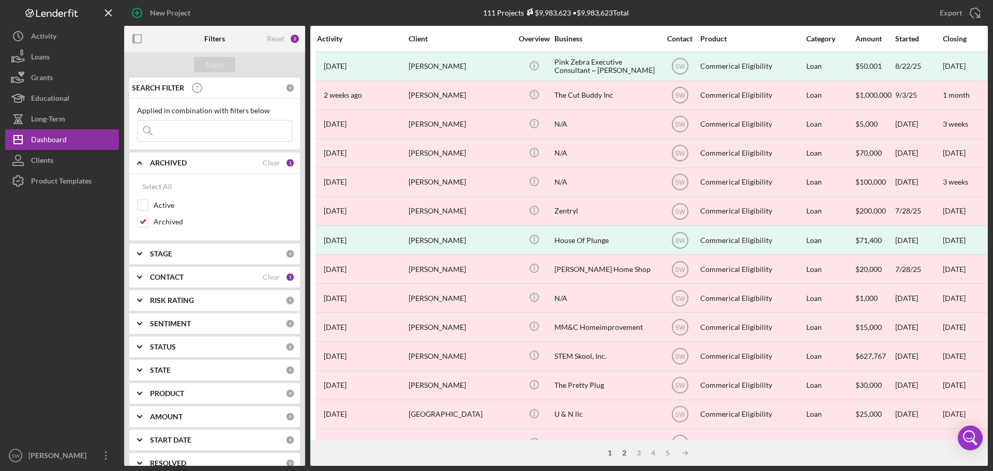
click at [624, 455] on div "2" at bounding box center [624, 453] width 14 height 8
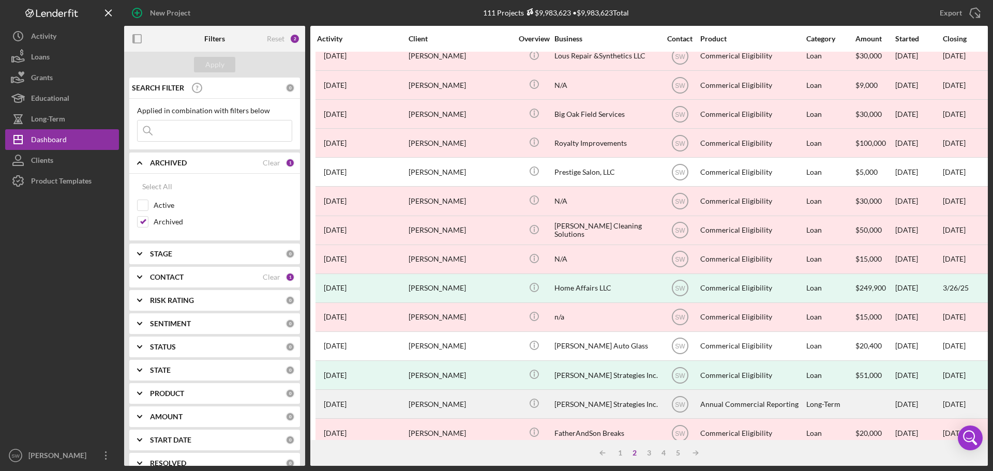
scroll to position [350, 0]
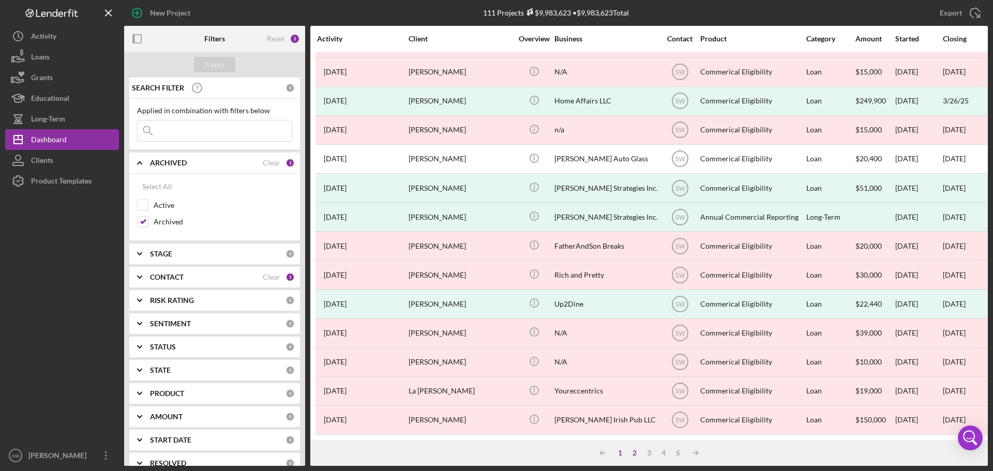
click at [622, 451] on div "1" at bounding box center [620, 453] width 14 height 8
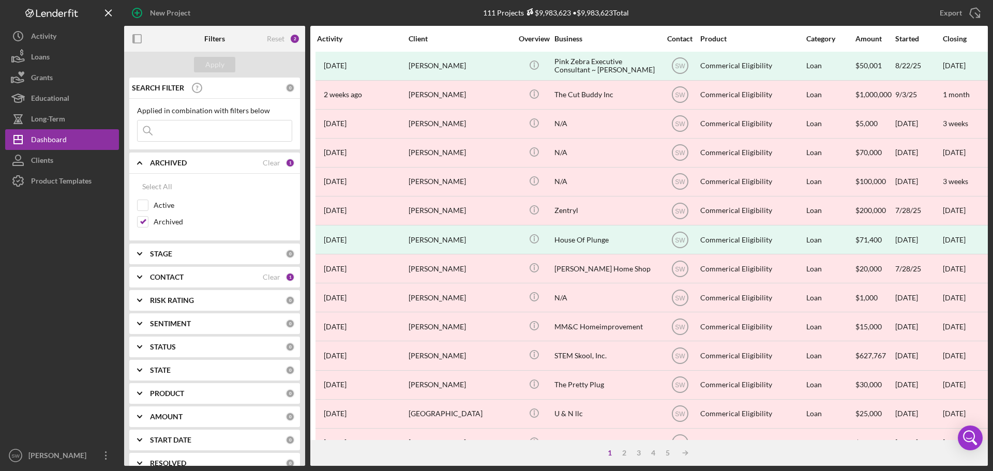
scroll to position [0, 0]
click at [143, 223] on input "Archived" at bounding box center [143, 222] width 10 height 10
checkbox input "false"
click at [142, 205] on input "Active" at bounding box center [143, 205] width 10 height 10
checkbox input "true"
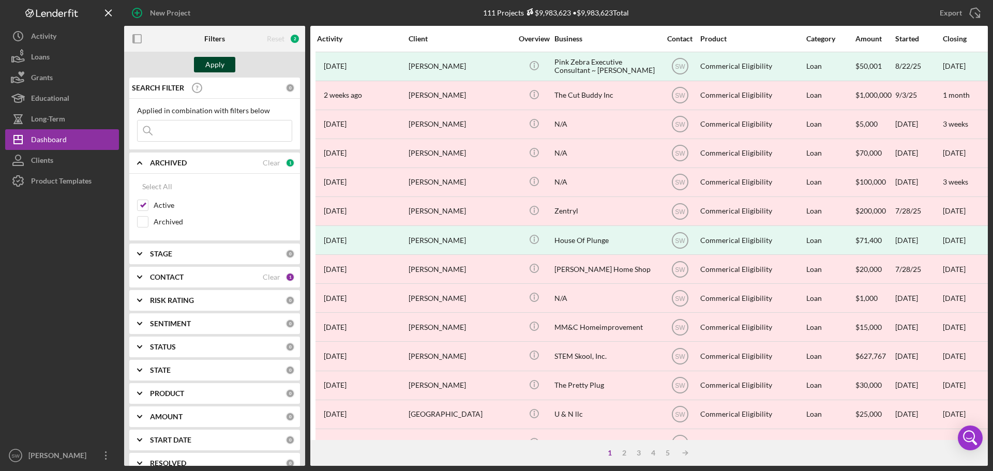
click at [214, 65] on div "Apply" at bounding box center [214, 65] width 19 height 16
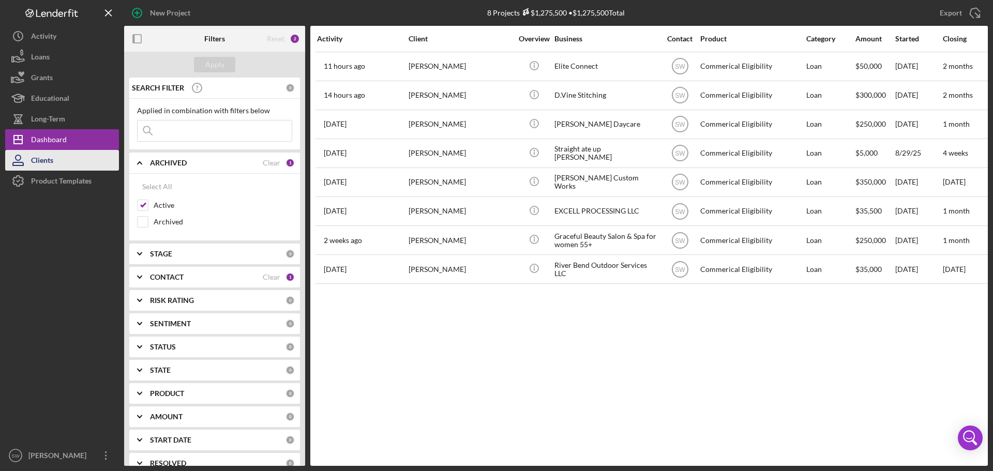
click at [38, 160] on div "Clients" at bounding box center [42, 161] width 22 height 23
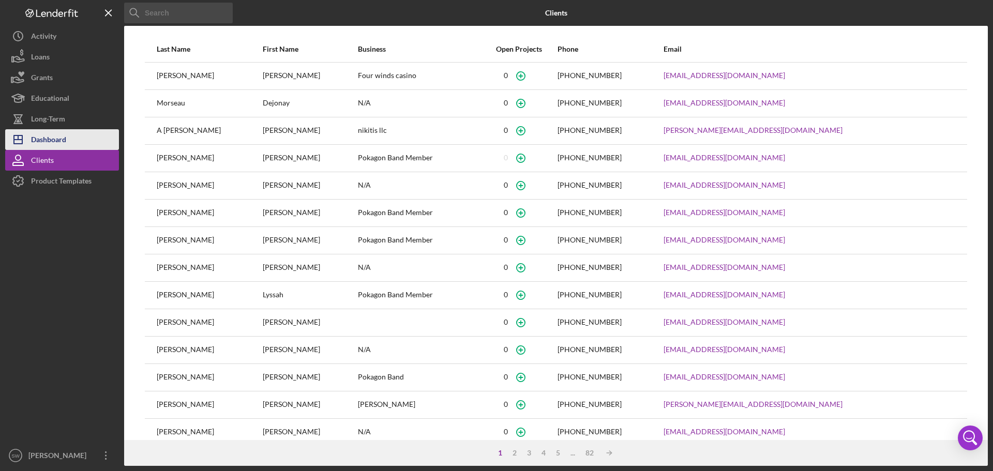
click at [43, 141] on div "Dashboard" at bounding box center [48, 140] width 35 height 23
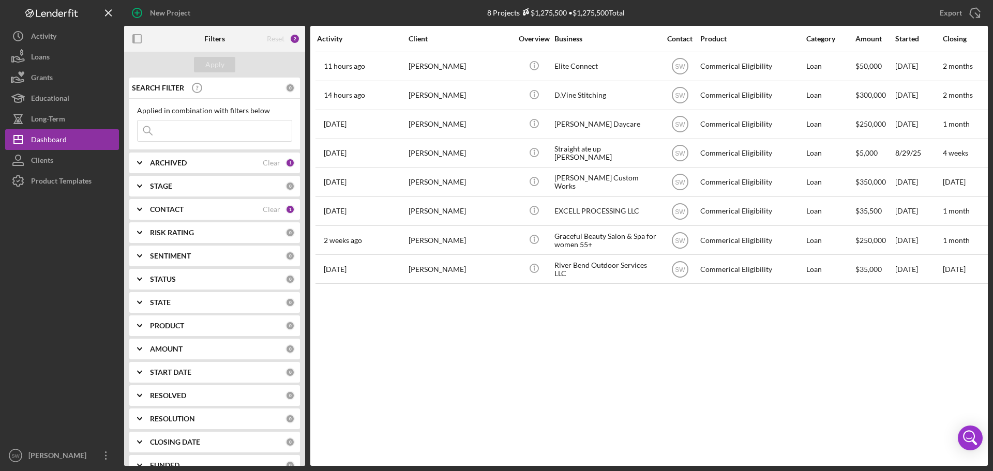
click at [140, 161] on icon "Icon/Expander" at bounding box center [140, 163] width 26 height 26
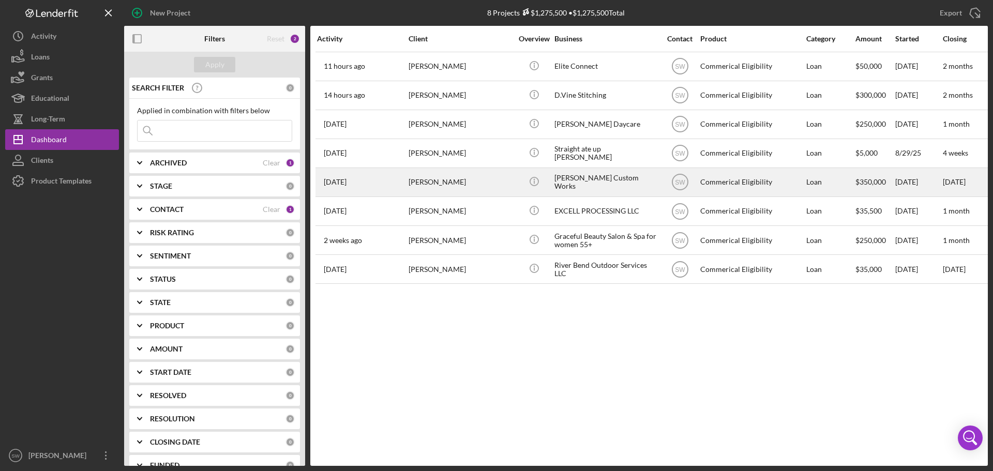
click at [428, 181] on div "[PERSON_NAME]" at bounding box center [460, 182] width 103 height 27
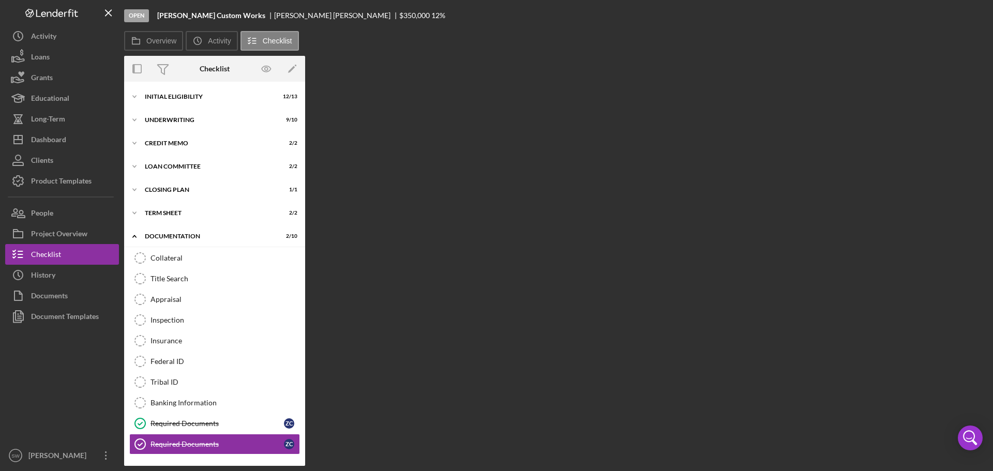
scroll to position [46, 0]
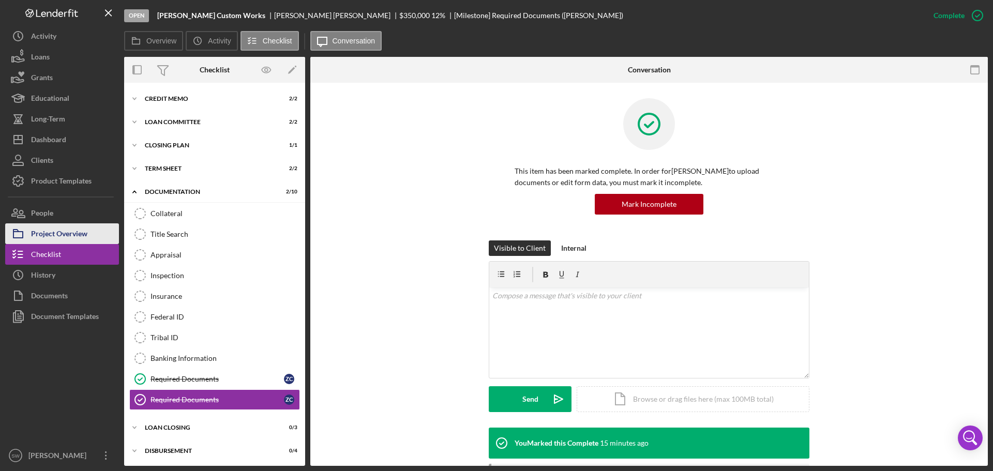
click at [51, 235] on div "Project Overview" at bounding box center [59, 234] width 56 height 23
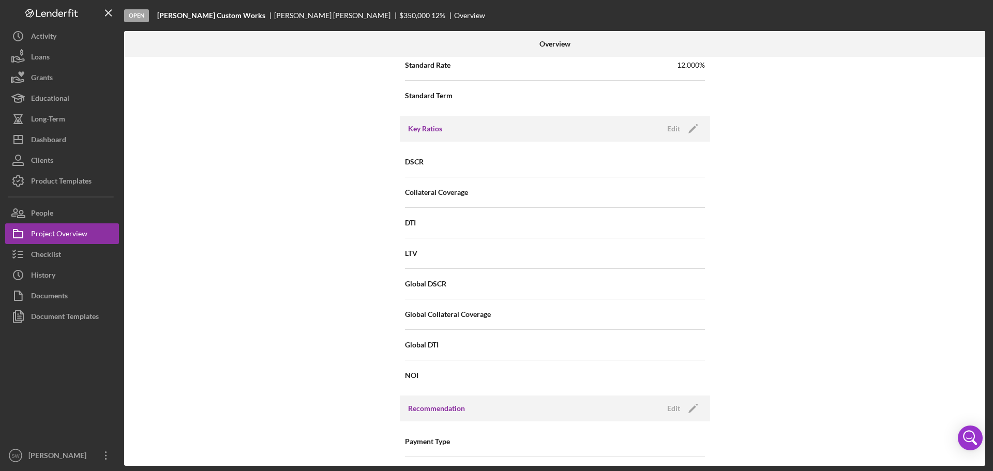
scroll to position [621, 0]
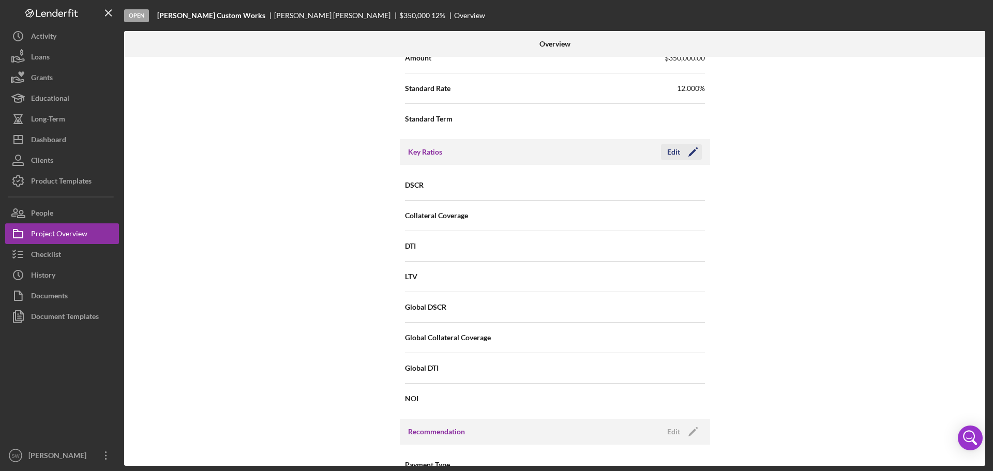
click at [674, 153] on div "Edit" at bounding box center [673, 152] width 13 height 16
click at [600, 188] on input at bounding box center [630, 184] width 150 height 25
type input "0.88"
click at [569, 219] on input at bounding box center [630, 215] width 150 height 25
type input "."
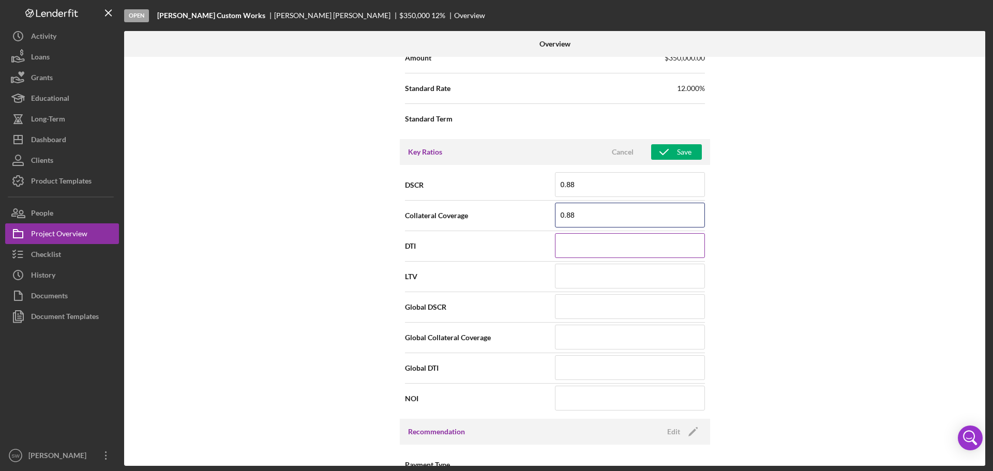
type input "0.88"
click at [569, 251] on input at bounding box center [630, 245] width 150 height 25
type input "23.050%"
click at [566, 277] on input at bounding box center [630, 276] width 150 height 25
click at [572, 402] on input at bounding box center [630, 398] width 150 height 25
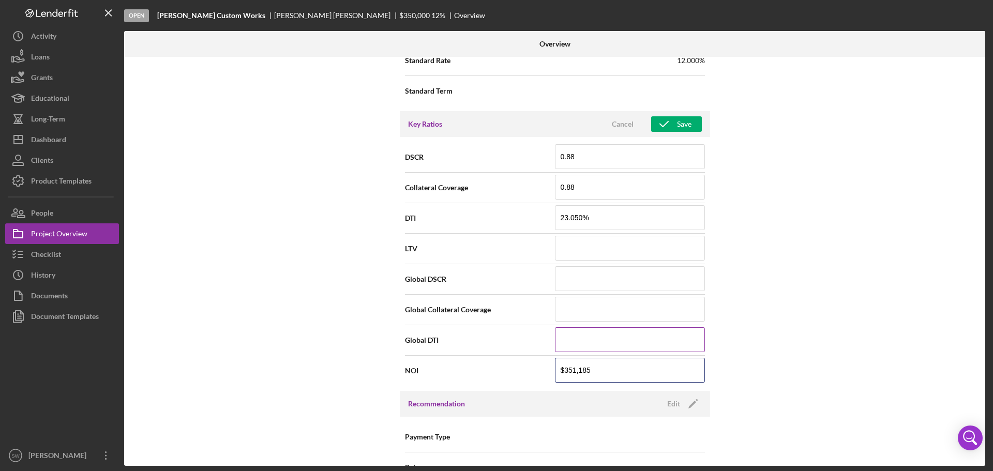
scroll to position [672, 0]
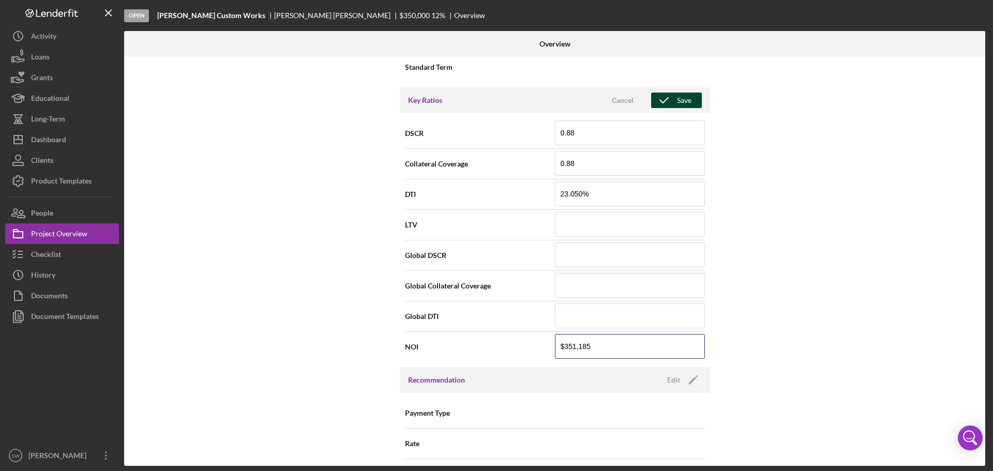
type input "$351,185"
click at [677, 101] on div "Save" at bounding box center [684, 101] width 14 height 16
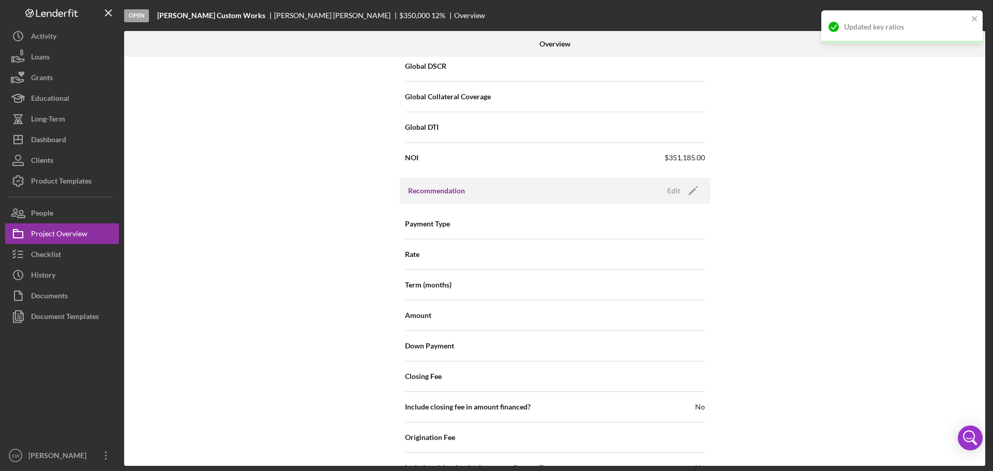
scroll to position [879, 0]
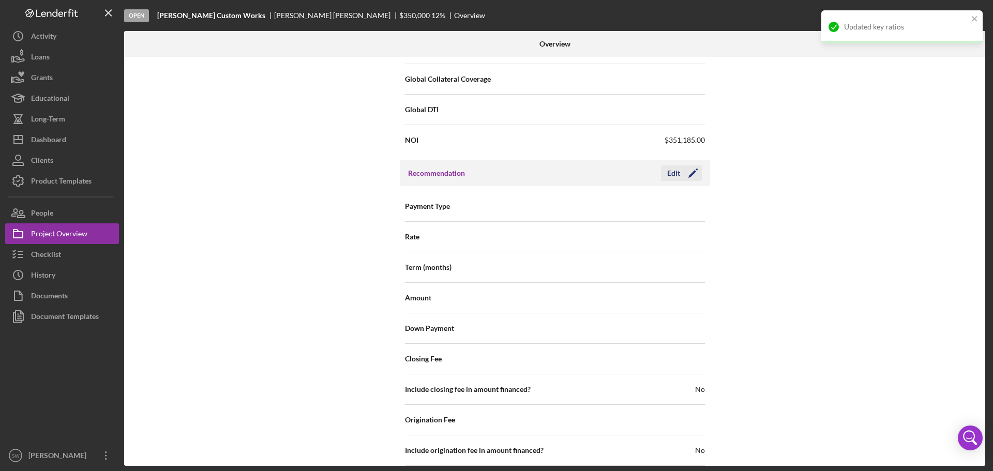
click at [670, 173] on div "Edit" at bounding box center [673, 173] width 13 height 16
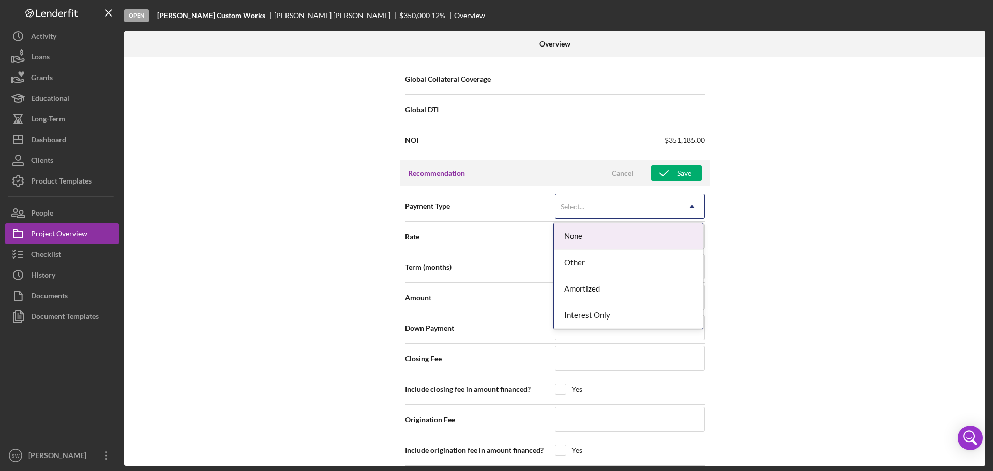
click at [577, 208] on div "Select..." at bounding box center [573, 207] width 24 height 8
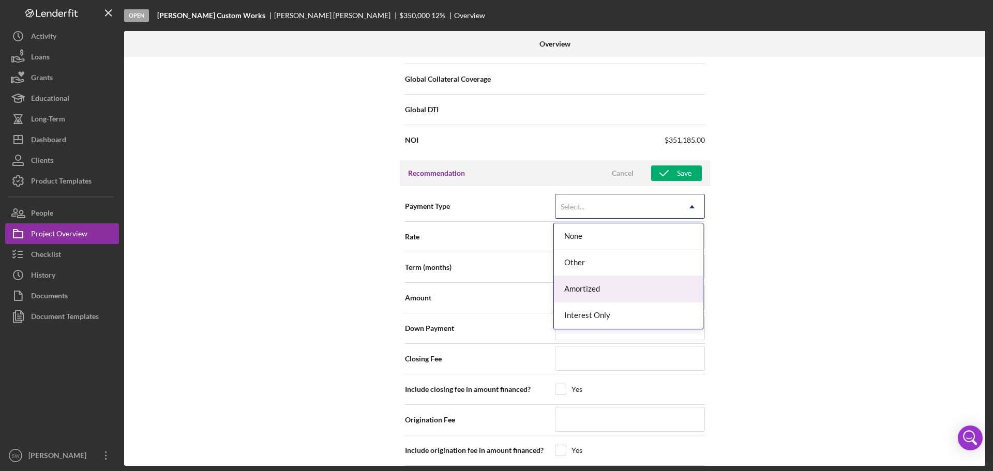
click at [582, 289] on div "Amortized" at bounding box center [628, 289] width 149 height 26
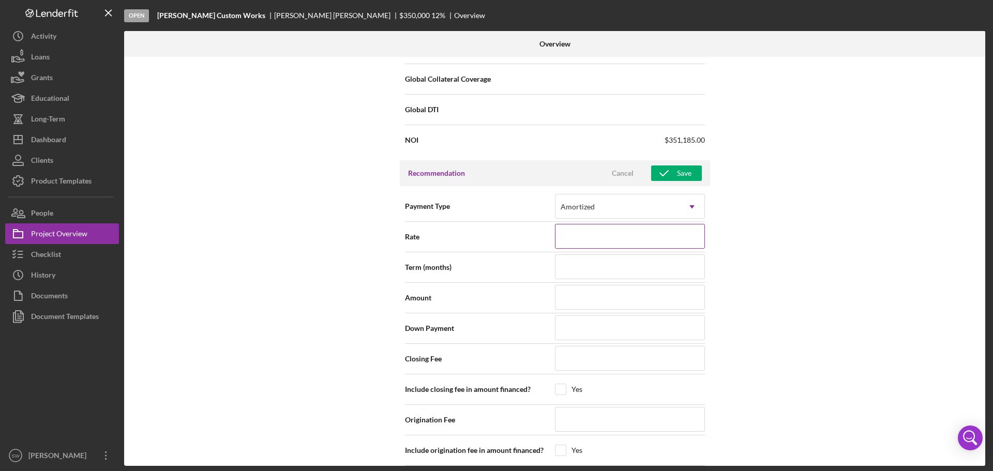
click at [589, 237] on input at bounding box center [630, 236] width 150 height 25
type input "12.000%"
click at [572, 270] on input at bounding box center [630, 266] width 150 height 25
type input "60"
click at [588, 298] on input at bounding box center [630, 297] width 150 height 25
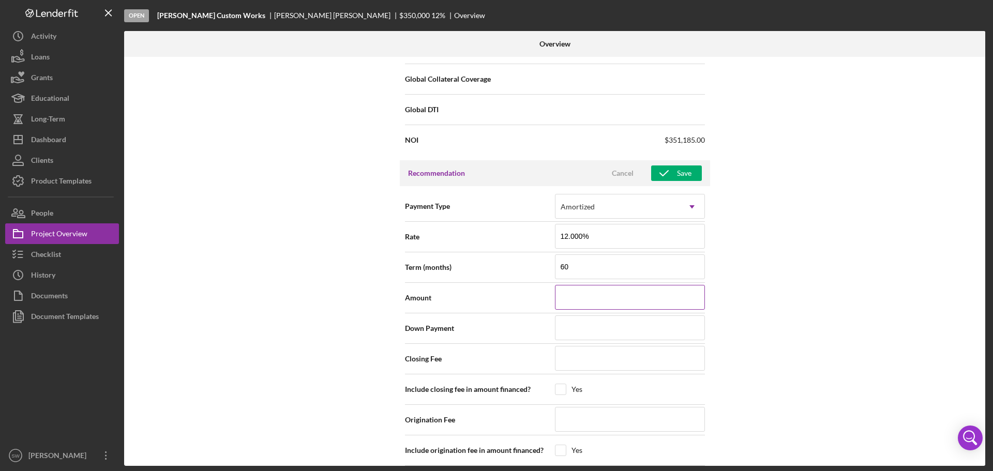
type input "$7"
type input "$70"
type input "$700"
type input "$7,000"
type input "$70,000"
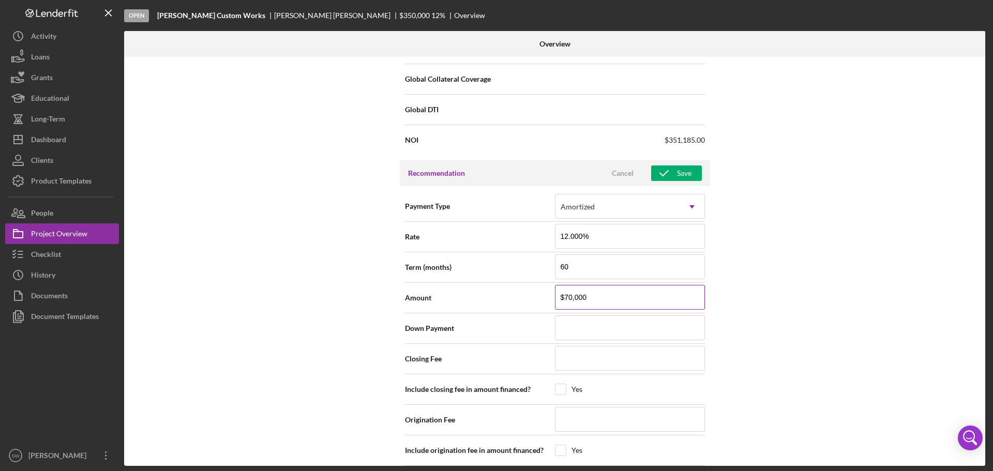
type input "$70,000"
type input "$0"
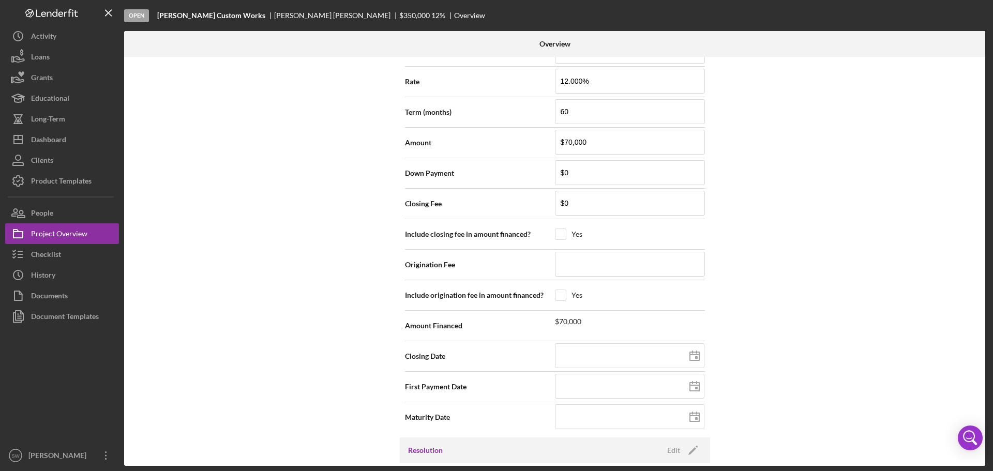
scroll to position [983, 0]
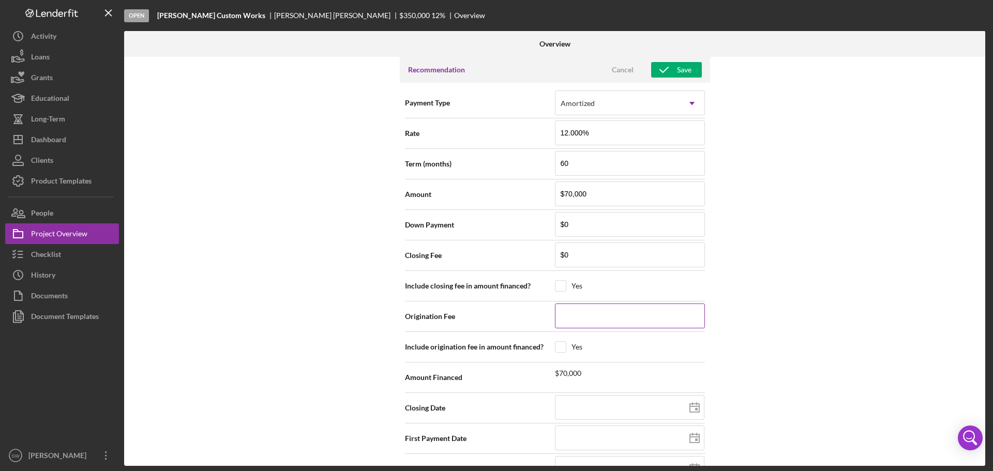
click at [564, 318] on input at bounding box center [630, 316] width 150 height 25
type input "$1,400"
click at [560, 346] on input "checkbox" at bounding box center [560, 347] width 10 height 10
checkbox input "true"
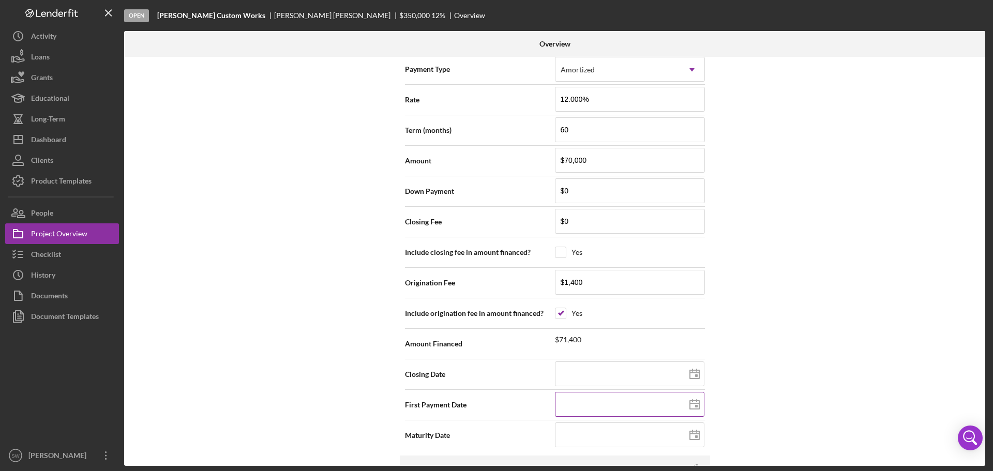
scroll to position [1034, 0]
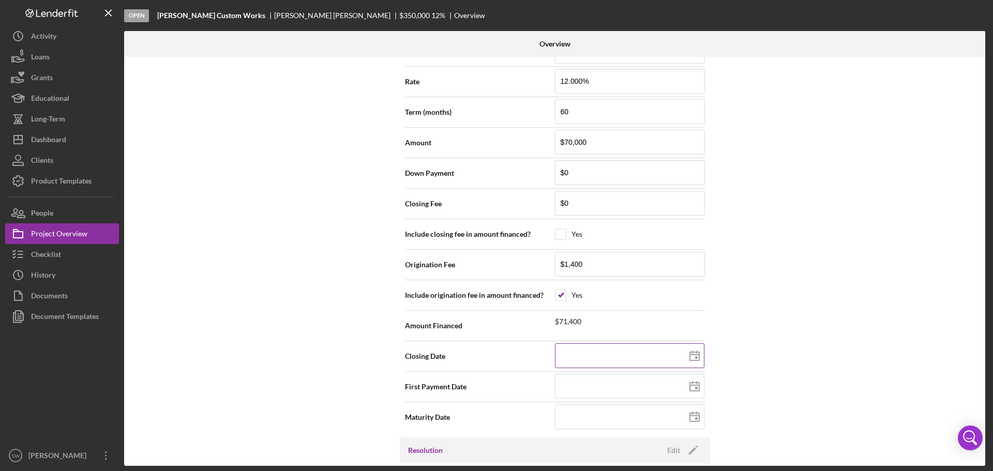
click at [567, 357] on input at bounding box center [629, 355] width 149 height 25
click at [691, 353] on icon at bounding box center [695, 356] width 26 height 26
type input "[DATE]"
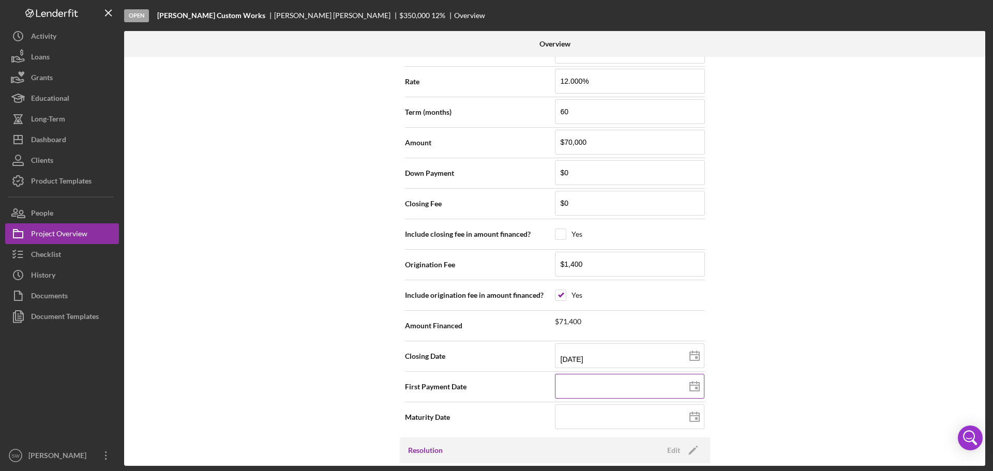
click at [581, 391] on input at bounding box center [629, 386] width 149 height 25
type input "[DATE]"
click at [574, 420] on input at bounding box center [629, 416] width 149 height 25
type input "[DATE]"
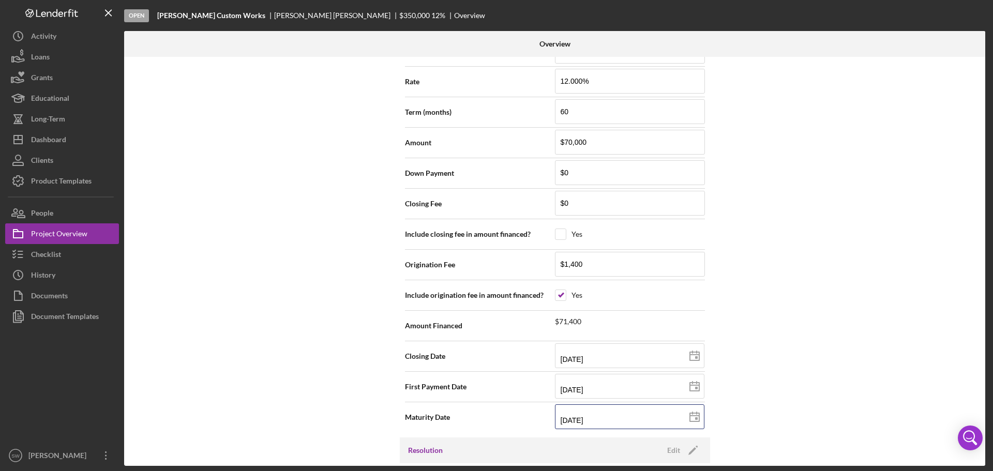
type input "[DATE]"
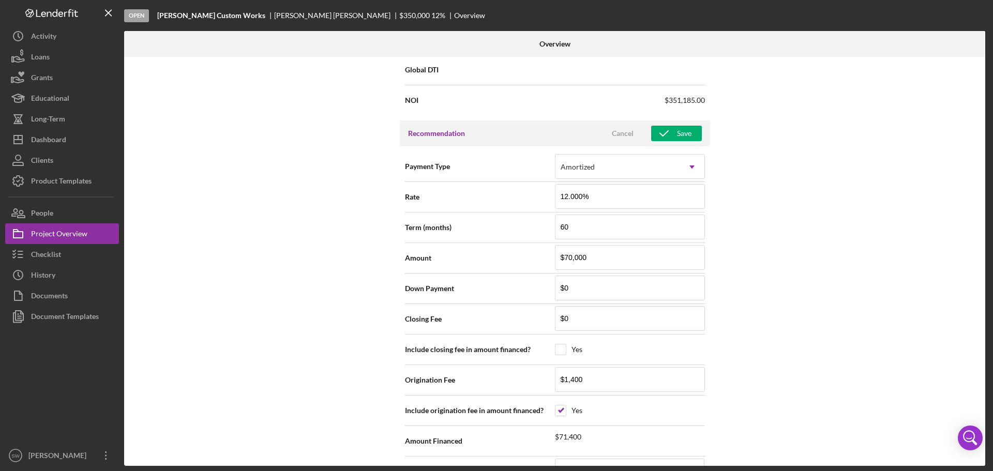
scroll to position [901, 0]
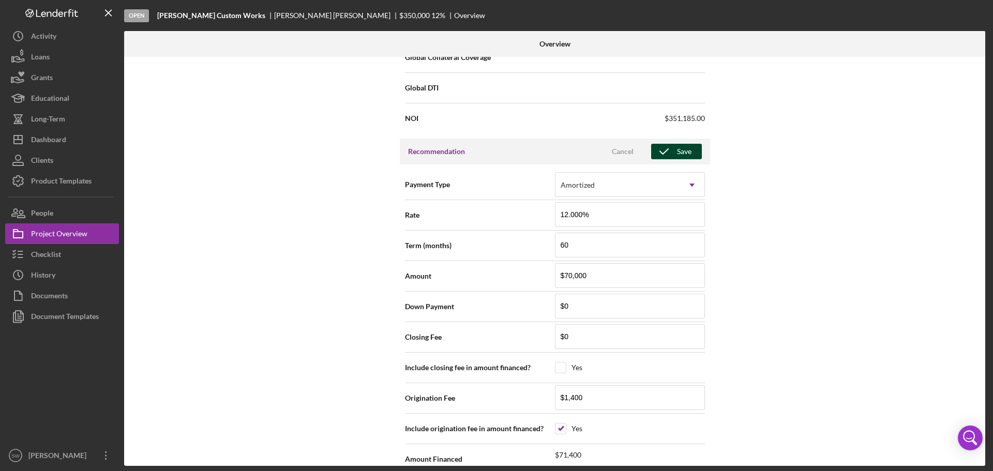
click at [677, 150] on div "Save" at bounding box center [684, 152] width 14 height 16
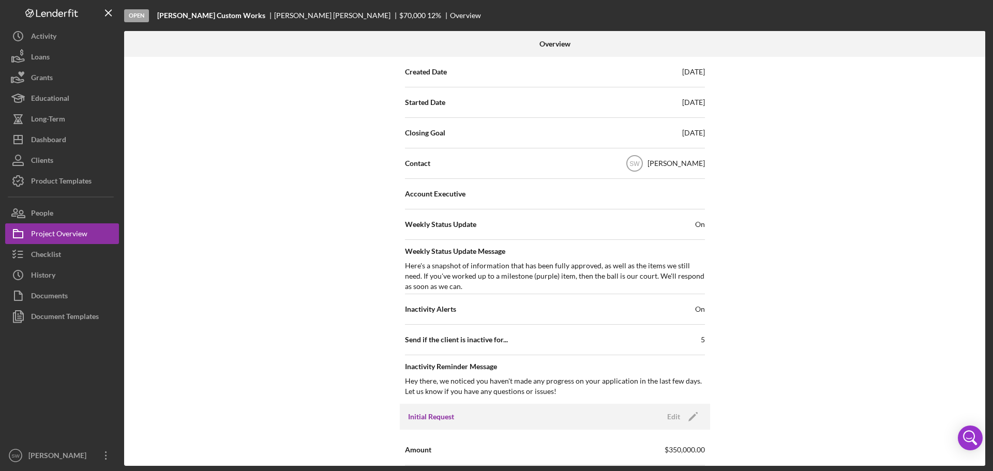
scroll to position [0, 0]
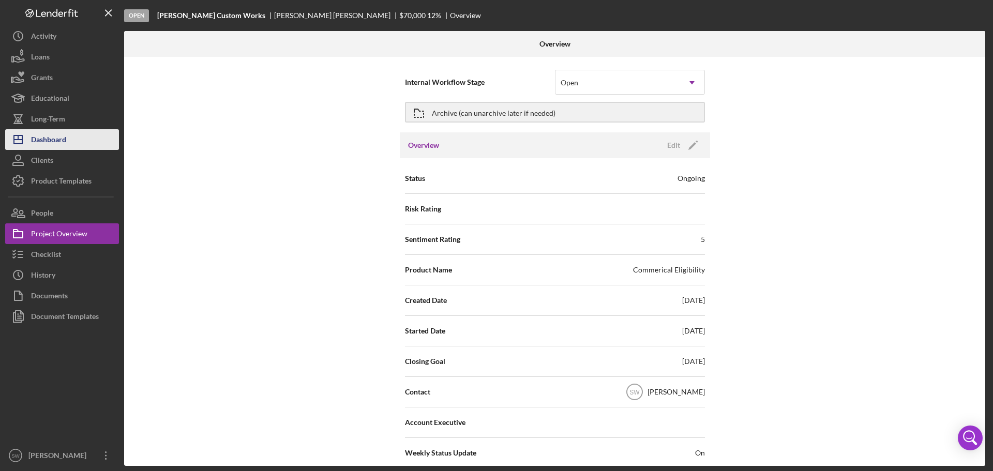
click at [51, 144] on div "Dashboard" at bounding box center [48, 140] width 35 height 23
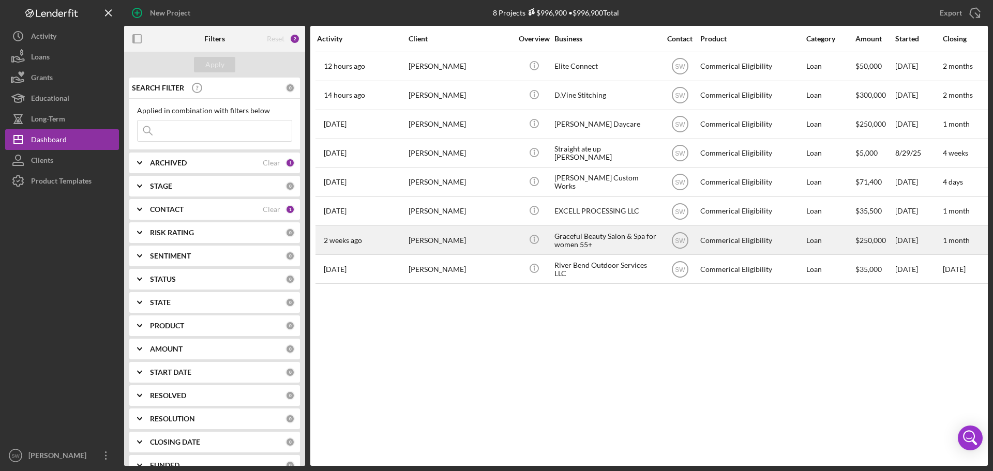
click at [350, 241] on time "2 weeks ago" at bounding box center [343, 240] width 38 height 8
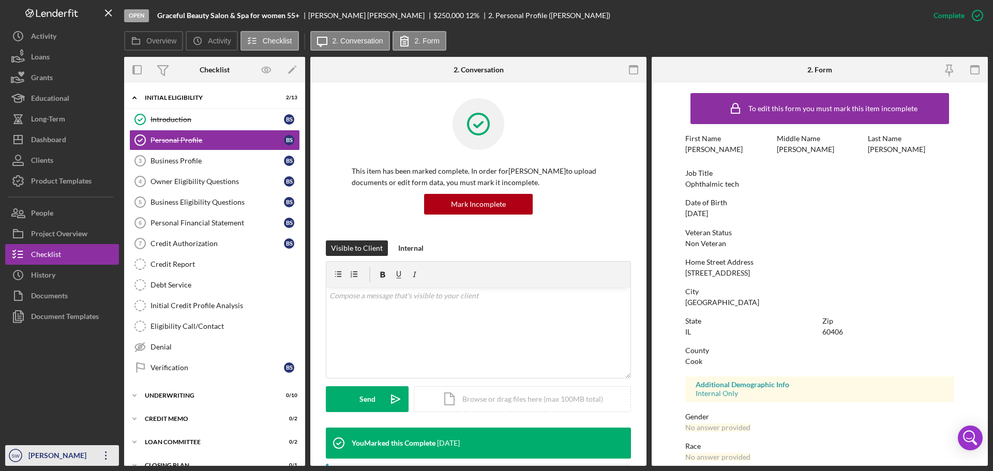
click at [41, 455] on div "[PERSON_NAME]" at bounding box center [59, 456] width 67 height 23
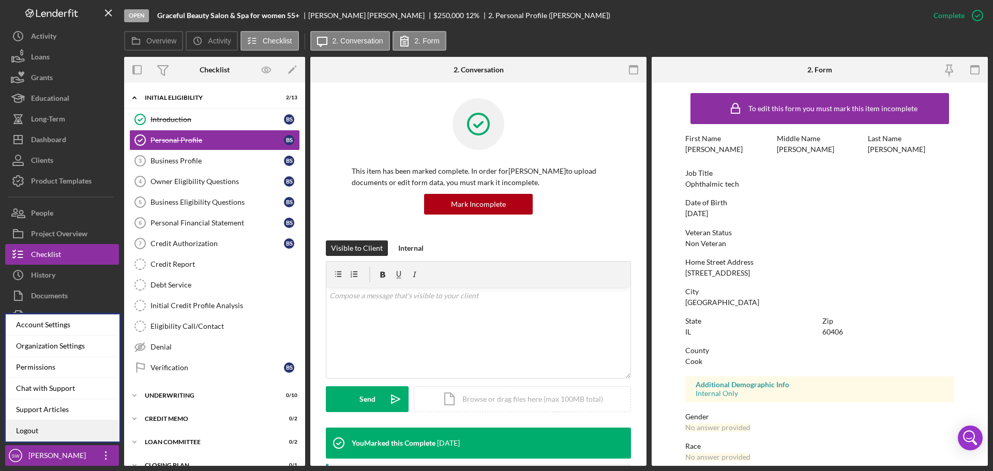
click at [21, 432] on link "Logout" at bounding box center [63, 430] width 114 height 21
